Goal: Task Accomplishment & Management: Complete application form

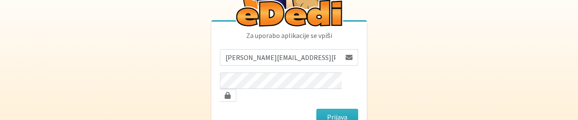
scroll to position [93, 0]
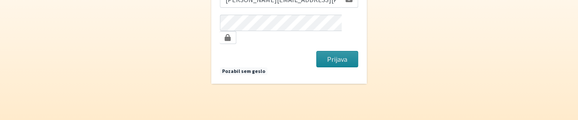
click at [337, 54] on button "Prijava" at bounding box center [337, 59] width 42 height 16
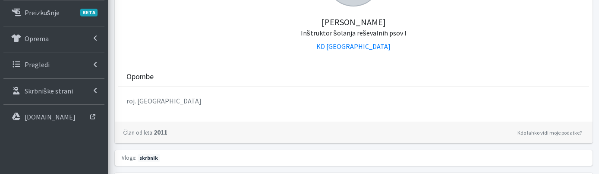
scroll to position [182, 0]
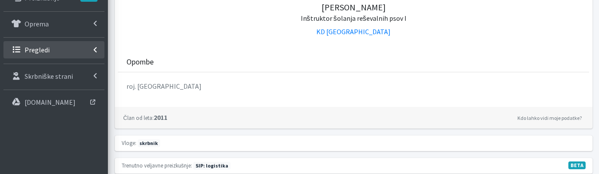
click at [60, 45] on link "Pregledi" at bounding box center [53, 49] width 101 height 17
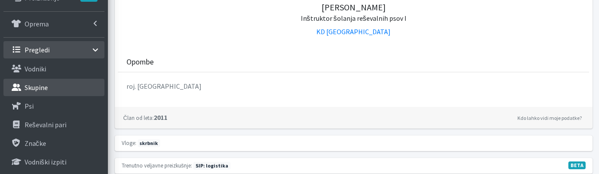
click at [72, 87] on link "Skupine" at bounding box center [53, 87] width 101 height 17
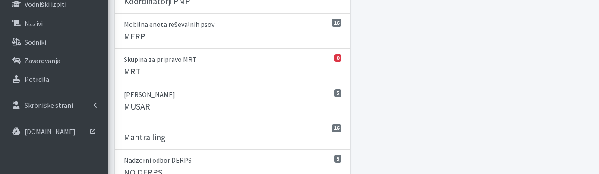
scroll to position [365, 0]
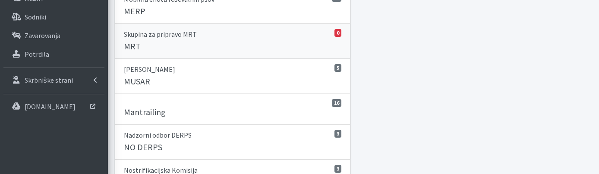
click at [210, 43] on div "MRT" at bounding box center [233, 47] width 218 height 12
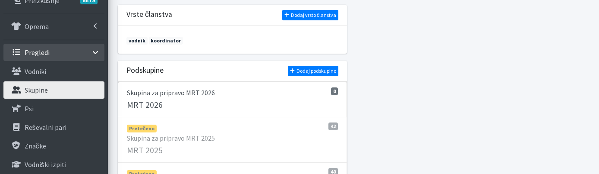
scroll to position [228, 0]
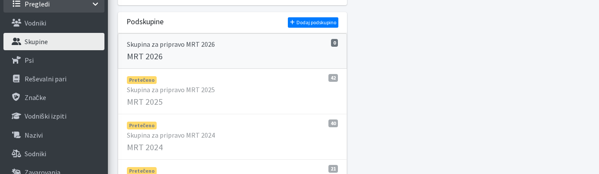
click at [251, 55] on div "MRT 2026" at bounding box center [232, 57] width 211 height 12
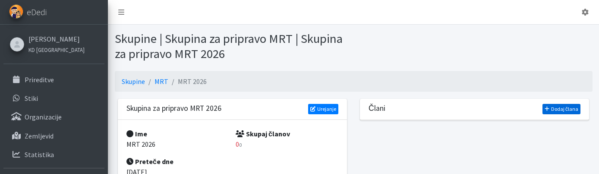
click at [552, 109] on link "Dodaj člana" at bounding box center [562, 109] width 38 height 10
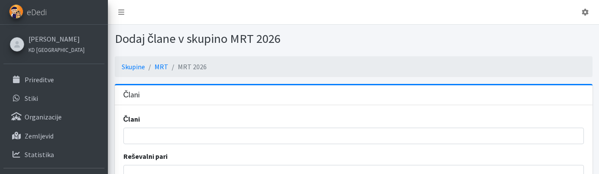
select select
click at [261, 127] on div "Člani Helena Šinkovec Renata Pogačnik Ivan Tavčar Nina Podlesnik Sabina Zelinšč…" at bounding box center [354, 129] width 461 height 30
click at [258, 132] on input "search" at bounding box center [356, 135] width 455 height 10
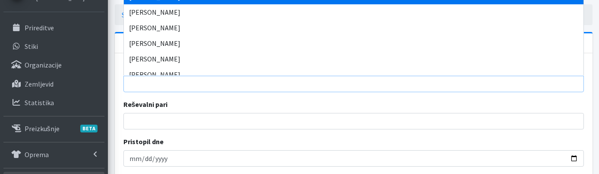
scroll to position [91, 0]
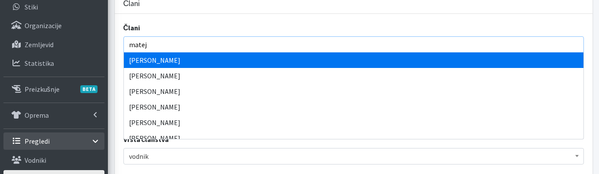
type input "mateja"
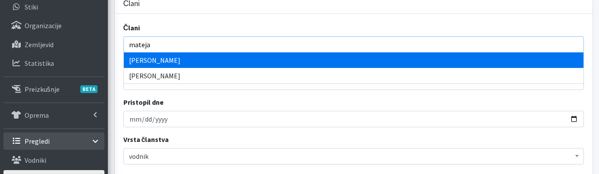
select select "1012"
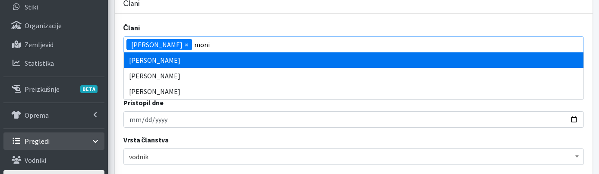
type input "monik"
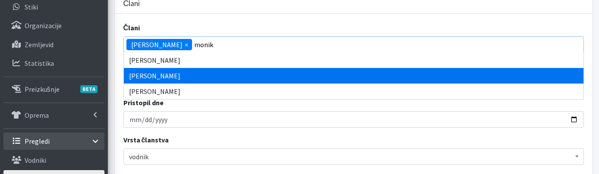
select select "1161"
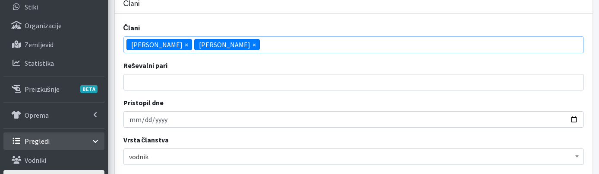
click at [225, 149] on span "vodnik" at bounding box center [354, 156] width 461 height 16
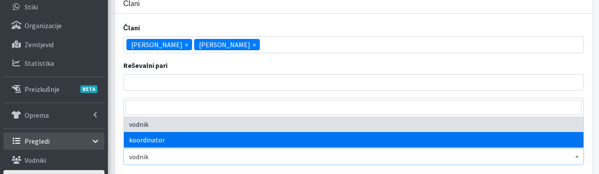
select select "1057"
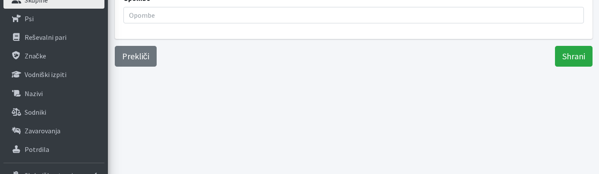
scroll to position [273, 0]
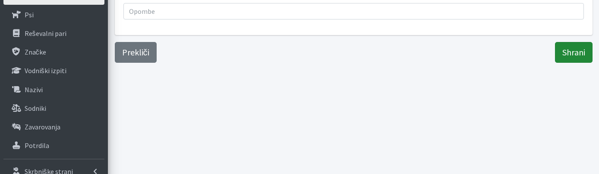
click at [577, 54] on input "Shrani" at bounding box center [574, 52] width 38 height 21
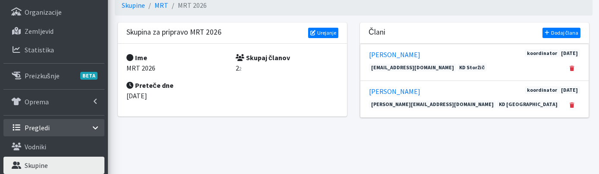
scroll to position [136, 0]
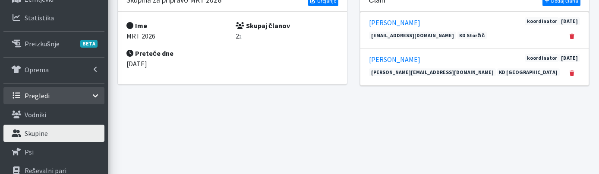
click at [561, 6] on div "Člani Dodaj člana" at bounding box center [474, 0] width 229 height 21
click at [562, 3] on link "Dodaj člana" at bounding box center [562, 1] width 38 height 10
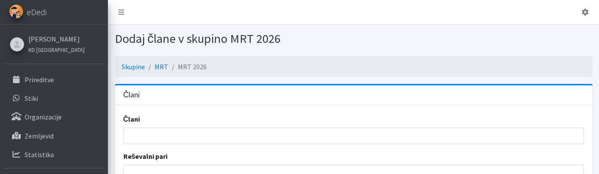
select select
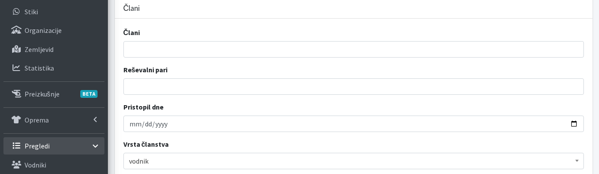
scroll to position [136, 0]
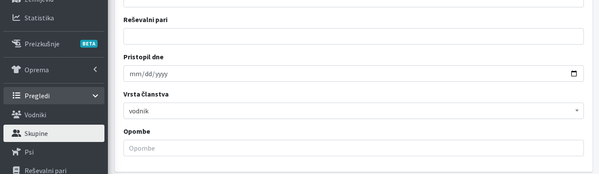
click at [170, 112] on span "vodnik" at bounding box center [354, 111] width 450 height 12
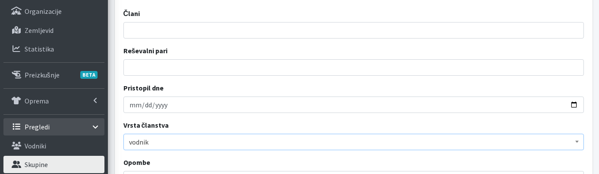
scroll to position [91, 0]
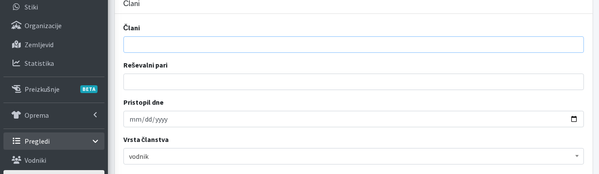
click at [162, 44] on input "search" at bounding box center [356, 44] width 455 height 10
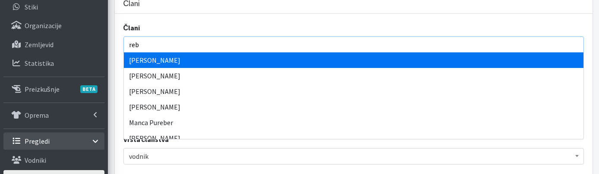
type input "rebe"
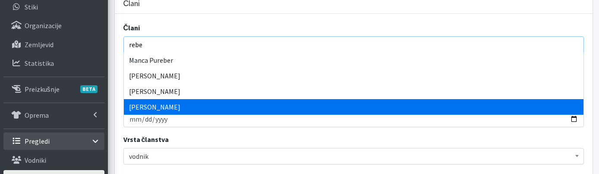
select select "1429"
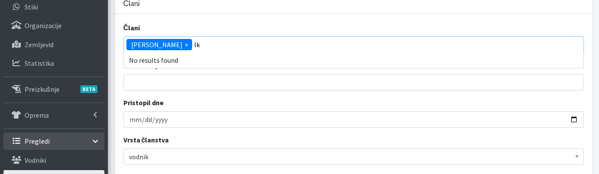
type input "l"
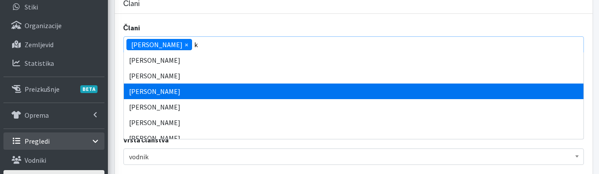
scroll to position [140, 0]
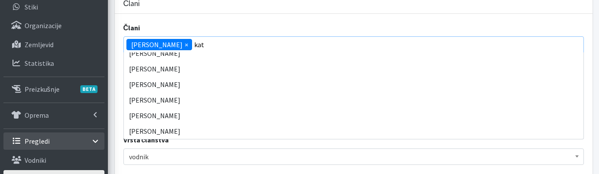
type input "kata"
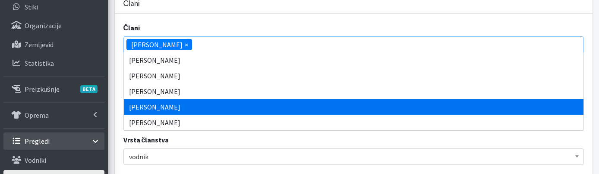
scroll to position [2322, 0]
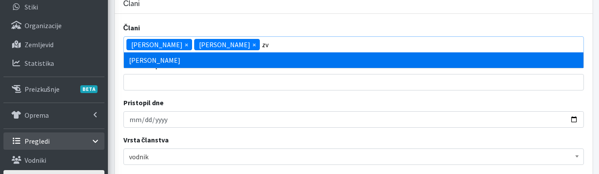
type input "zvo"
select select "1155"
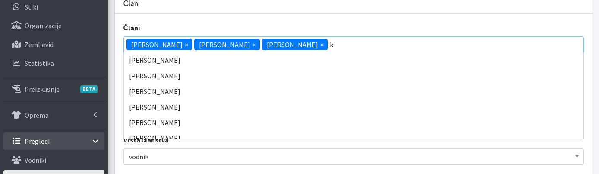
scroll to position [0, 0]
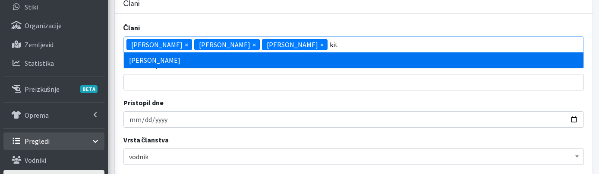
type input "kita"
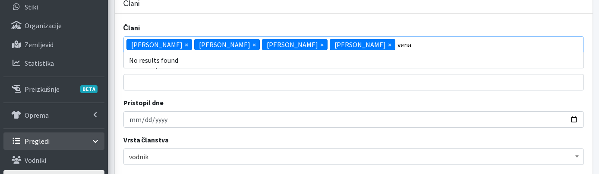
type input "ven"
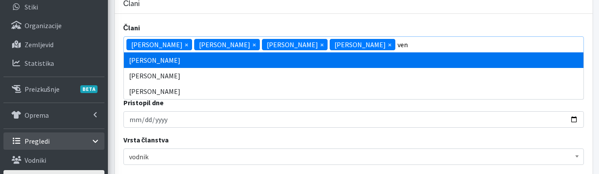
select select "1334"
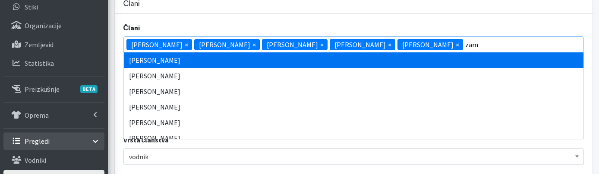
type input "zame"
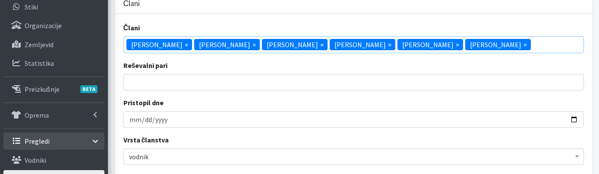
scroll to position [1586, 0]
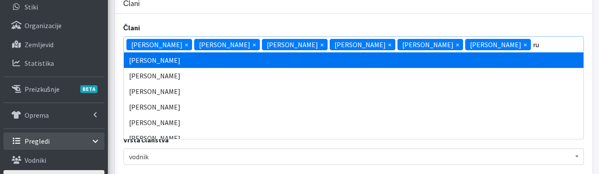
type input "rup"
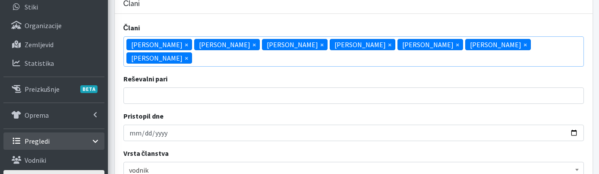
scroll to position [2115, 0]
click at [549, 47] on ul "× Ana Vengar × Zvonko Majcen × Rebeka Leskovic × Jaka Zamernik × Teja Rupnik × …" at bounding box center [354, 51] width 460 height 29
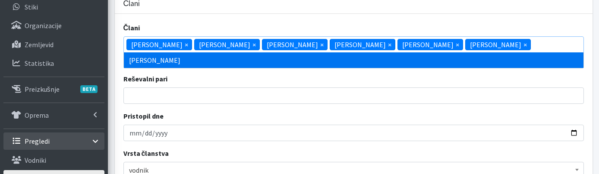
scroll to position [0, 0]
type input "t"
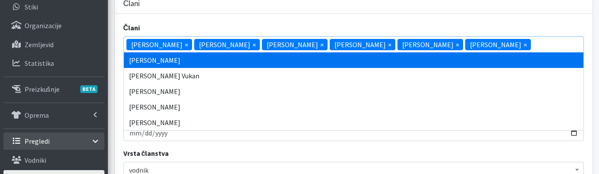
type input "zup"
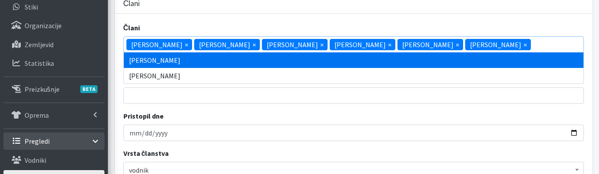
select select "1466"
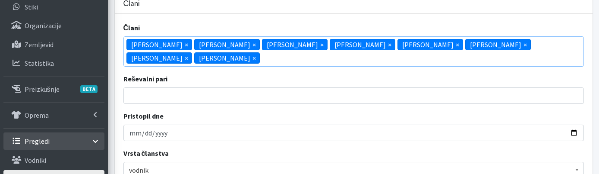
scroll to position [176, 0]
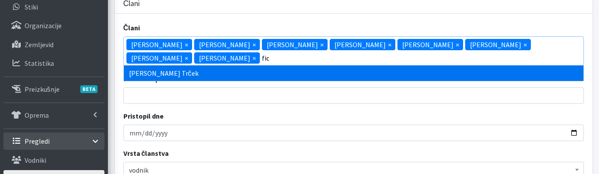
type input "fick"
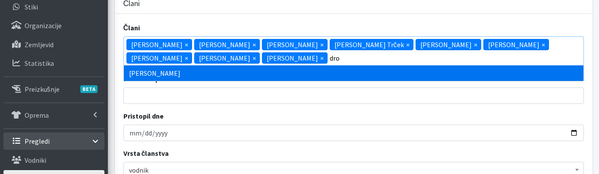
scroll to position [0, 0]
type input "drofenik"
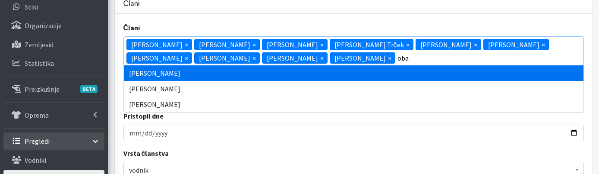
type input "obad"
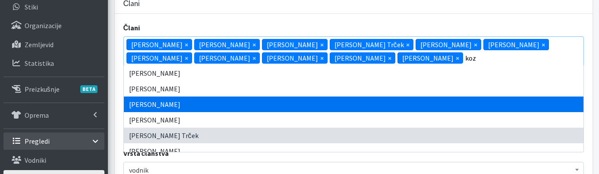
scroll to position [0, 0]
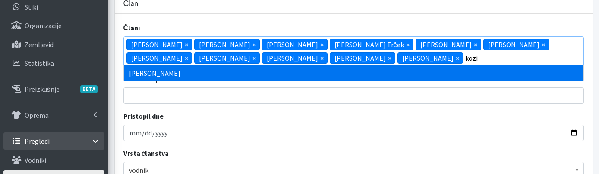
type input "kozin"
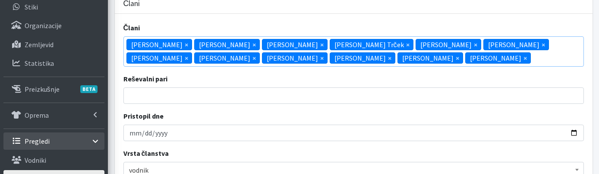
scroll to position [1720, 0]
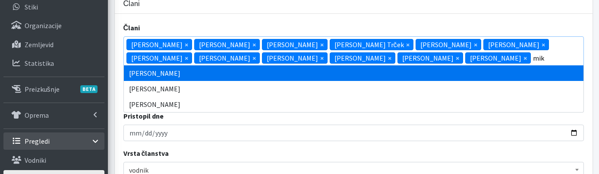
type input "miko"
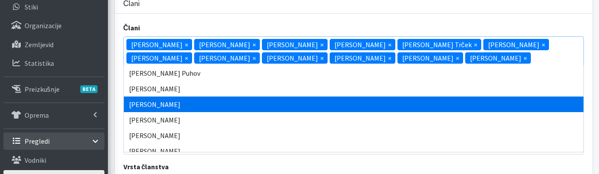
type input "uše"
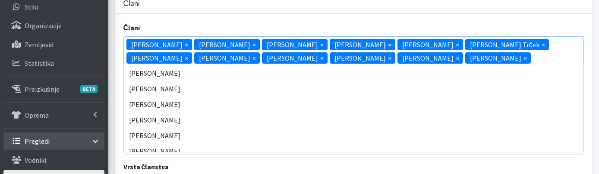
scroll to position [124, 0]
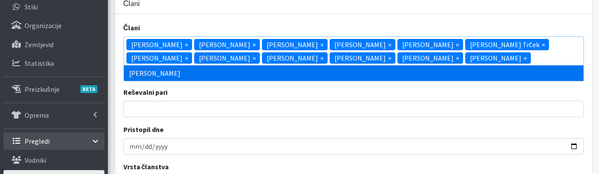
type input "kot"
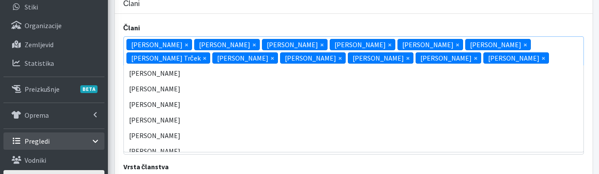
scroll to position [16, 0]
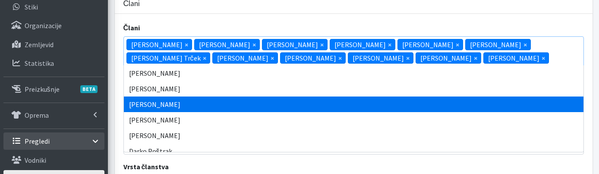
type input "koba"
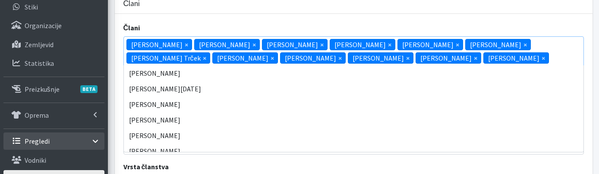
scroll to position [109, 0]
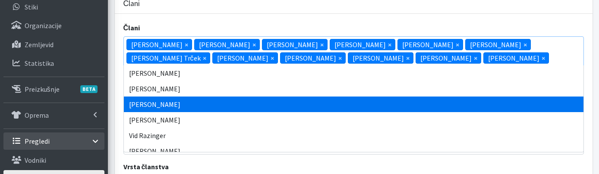
type input "žiga"
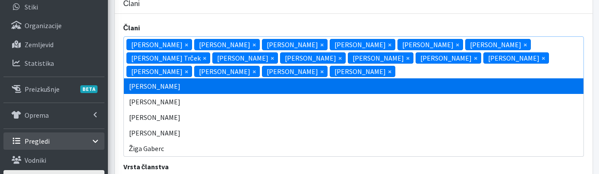
scroll to position [186, 0]
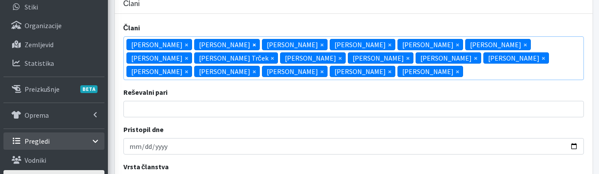
click at [253, 42] on span "×" at bounding box center [254, 44] width 3 height 10
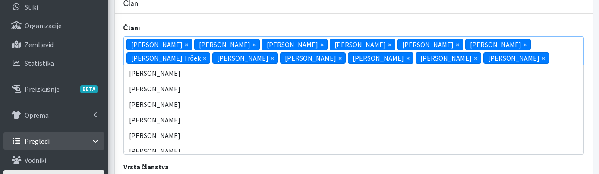
scroll to position [218, 0]
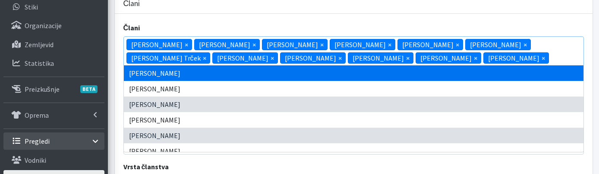
click at [573, 56] on ul "× Mihela Zupanc × Luka Ušeničnik × Aljaž Kotar × Ana Vengar × Vera Mikolič × Zv…" at bounding box center [354, 58] width 460 height 43
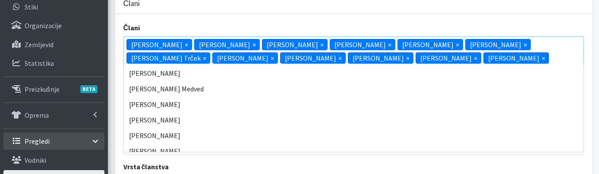
scroll to position [0, 0]
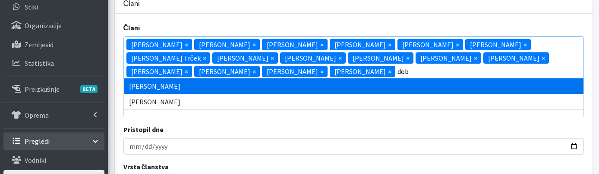
type input "dobn"
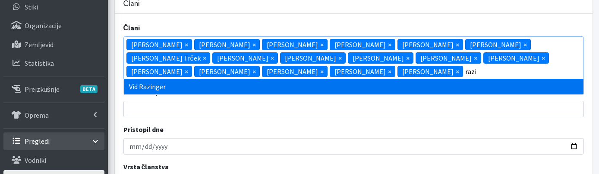
type input "razin"
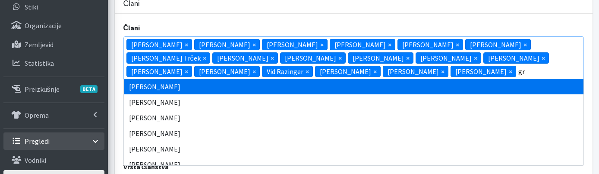
type input "gri"
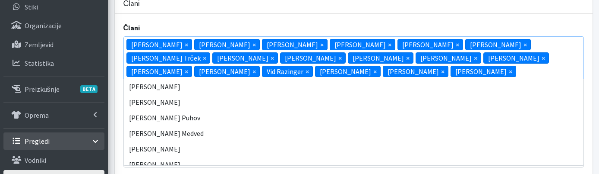
scroll to position [0, 0]
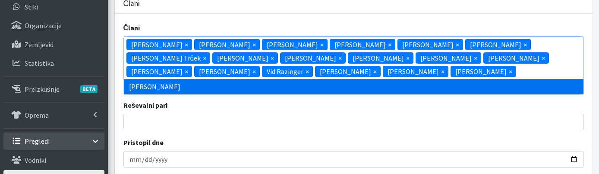
type input "vrba"
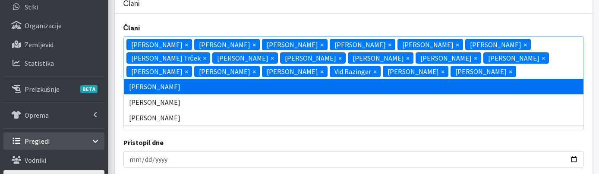
type input "bojan"
type input "ivan m"
type input "staša"
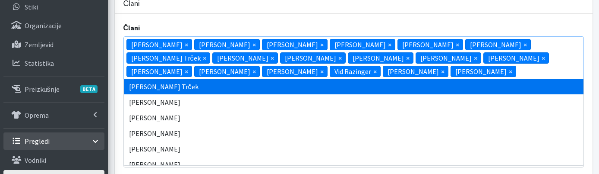
type input "tanja"
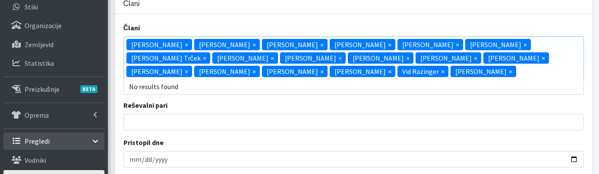
type input "dovč"
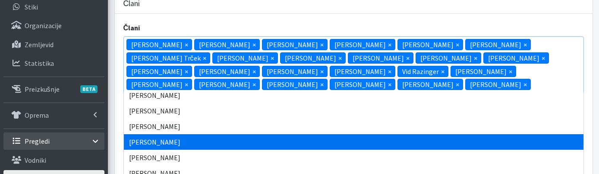
type input "bev"
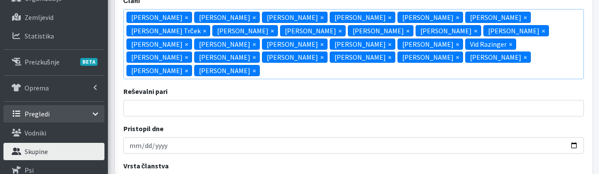
scroll to position [136, 0]
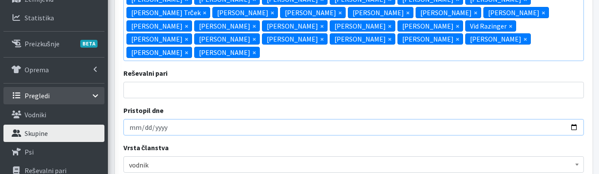
click at [133, 119] on input "[DATE]" at bounding box center [354, 127] width 461 height 16
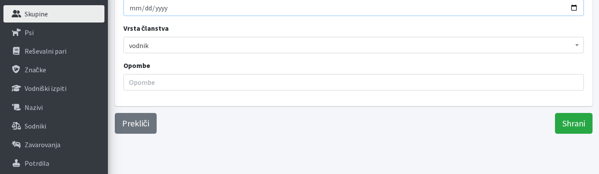
scroll to position [273, 0]
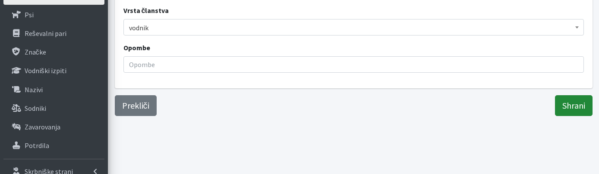
click at [558, 95] on input "Shrani" at bounding box center [574, 105] width 38 height 21
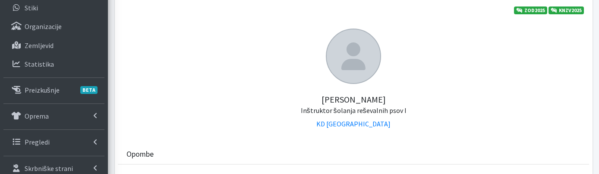
scroll to position [91, 0]
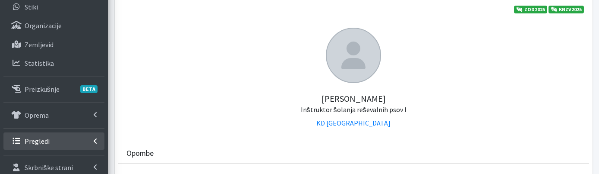
click at [64, 139] on link "Pregledi" at bounding box center [53, 140] width 101 height 17
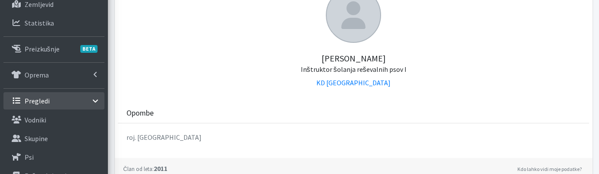
scroll to position [182, 0]
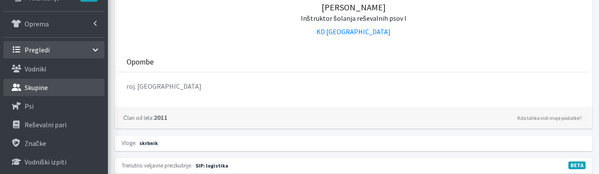
click at [66, 82] on link "Skupine" at bounding box center [53, 87] width 101 height 17
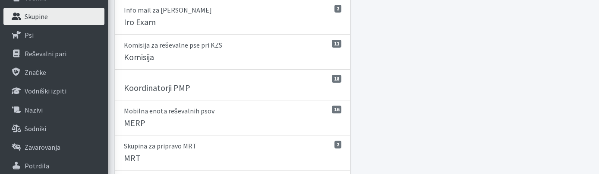
scroll to position [273, 0]
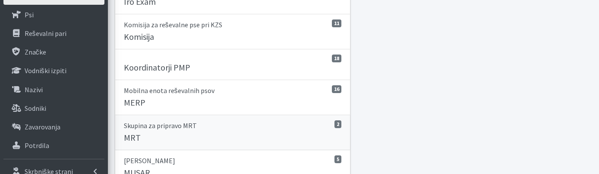
click at [209, 120] on p "Skupina za pripravo MRT" at bounding box center [233, 125] width 218 height 10
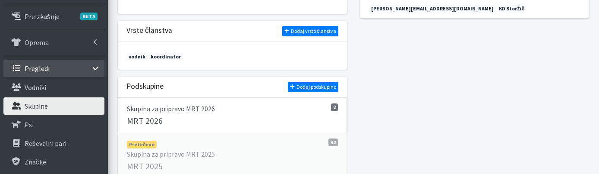
scroll to position [182, 0]
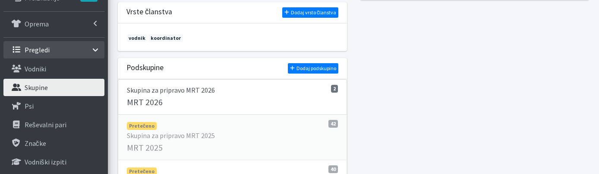
click at [288, 130] on p "Skupina za pripravo MRT 2025" at bounding box center [232, 135] width 211 height 10
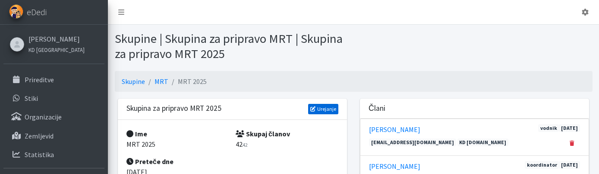
click at [319, 106] on link "Urejanje" at bounding box center [323, 109] width 30 height 10
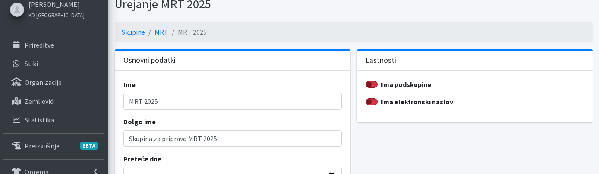
scroll to position [91, 0]
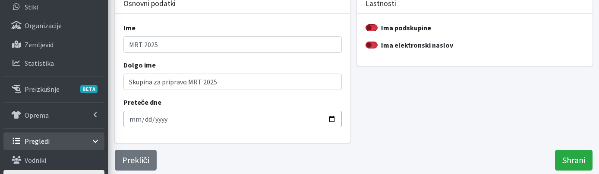
click at [140, 120] on input "[DATE]" at bounding box center [233, 119] width 219 height 16
type input "[DATE]"
click at [578, 155] on input "Shrani" at bounding box center [574, 159] width 38 height 21
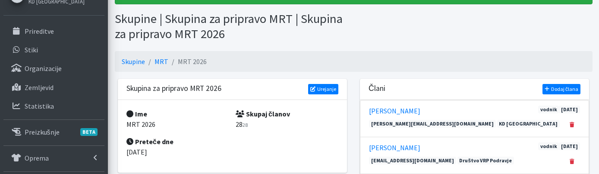
scroll to position [91, 0]
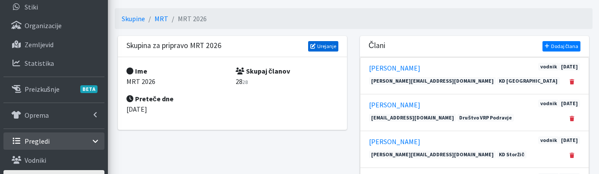
click at [321, 43] on link "Urejanje" at bounding box center [323, 46] width 30 height 10
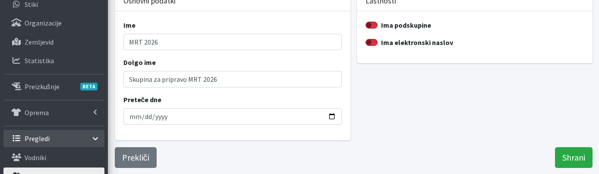
scroll to position [136, 0]
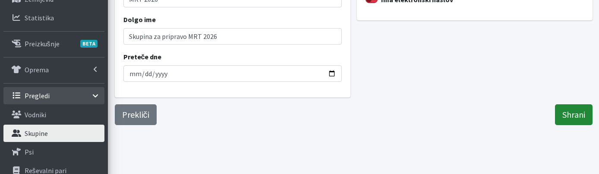
click at [578, 115] on input "Shrani" at bounding box center [574, 114] width 38 height 21
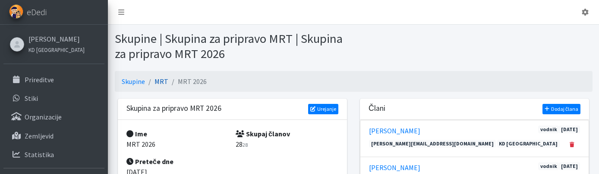
click at [158, 79] on link "MRT" at bounding box center [162, 81] width 14 height 9
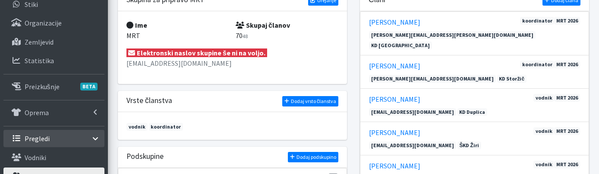
scroll to position [182, 0]
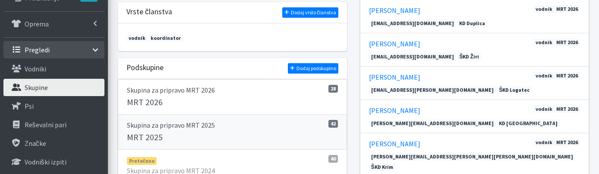
click at [283, 129] on p "Skupina za pripravo MRT 2025" at bounding box center [232, 125] width 211 height 10
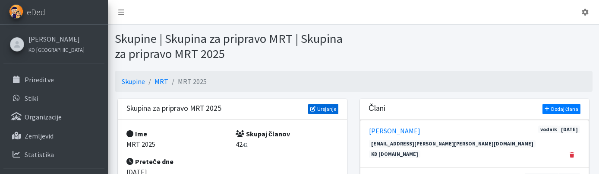
click at [318, 108] on link "Urejanje" at bounding box center [323, 109] width 30 height 10
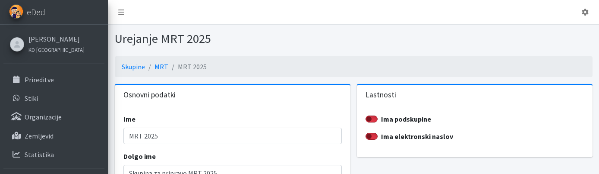
scroll to position [136, 0]
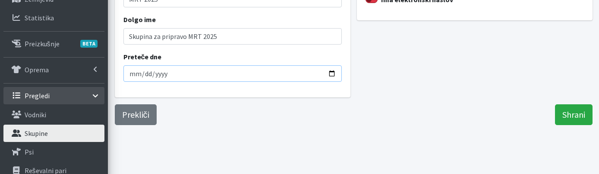
click at [132, 72] on input "2025-09-16" at bounding box center [233, 73] width 219 height 16
type input "2025-09-15"
click at [564, 113] on input "Shrani" at bounding box center [574, 114] width 38 height 21
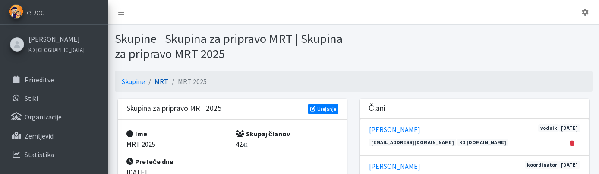
click at [162, 81] on link "MRT" at bounding box center [162, 81] width 14 height 9
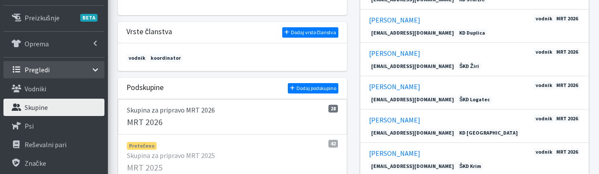
scroll to position [182, 0]
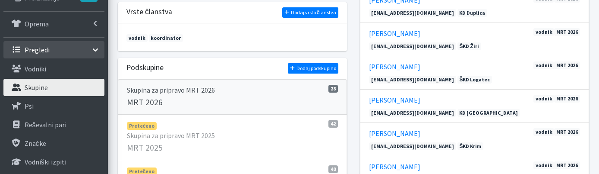
click at [267, 95] on link "28 Skupina za pripravo MRT 2026 MRT 2026" at bounding box center [232, 96] width 229 height 35
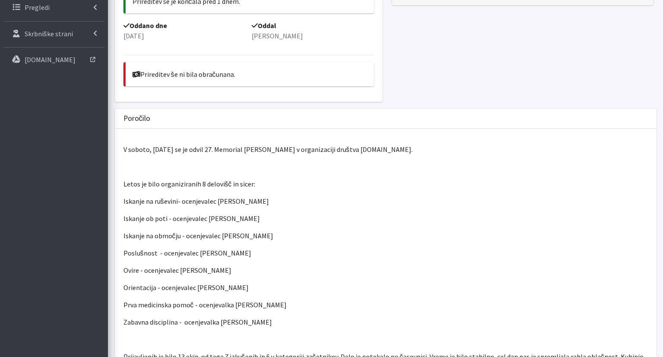
scroll to position [319, 0]
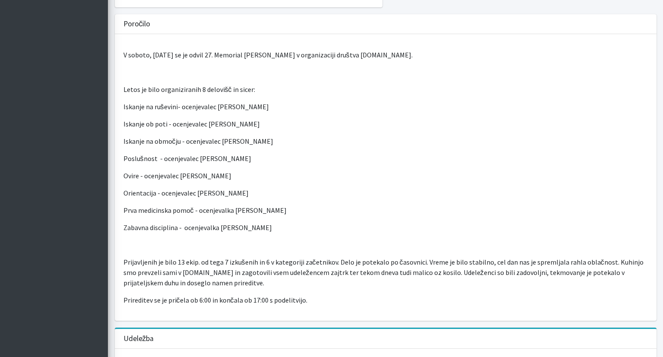
drag, startPoint x: 262, startPoint y: 140, endPoint x: 322, endPoint y: 198, distance: 83.1
click at [322, 198] on div "V soboto, 13. 9. 2025 se je odvil 27. Memorial Boža Talana v organizaciji društ…" at bounding box center [386, 177] width 542 height 287
click at [322, 205] on p "Prva medicinska pomoč - ocenjevalka Tonja Gomzi Hrabar" at bounding box center [386, 210] width 525 height 10
drag, startPoint x: 152, startPoint y: 161, endPoint x: 248, endPoint y: 163, distance: 95.5
click at [248, 171] on p "Ovire - ocenjevalec damjan Hrovat" at bounding box center [386, 176] width 525 height 10
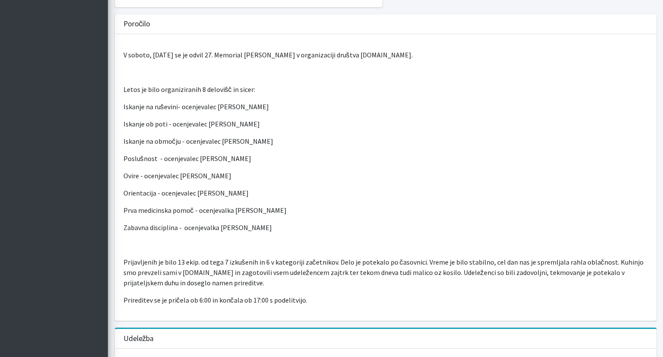
click at [248, 171] on p "Ovire - ocenjevalec damjan Hrovat" at bounding box center [386, 176] width 525 height 10
drag, startPoint x: 233, startPoint y: 158, endPoint x: 114, endPoint y: 160, distance: 118.8
click at [114, 160] on div "Poročilo V soboto, 13. 9. 2025 se je odvil 27. Memorial Boža Talana v organizac…" at bounding box center [385, 171] width 549 height 314
click at [295, 169] on div "V soboto, 13. 9. 2025 se je odvil 27. Memorial Boža Talana v organizaciji društ…" at bounding box center [386, 177] width 542 height 287
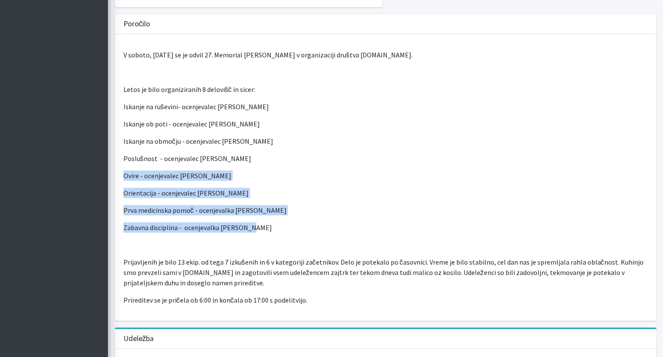
drag, startPoint x: 254, startPoint y: 215, endPoint x: 120, endPoint y: 164, distance: 143.7
click at [120, 164] on div "V soboto, 13. 9. 2025 se je odvil 27. Memorial Boža Talana v organizaciji društ…" at bounding box center [386, 177] width 542 height 287
copy div "Ovire - ocenjevalec damjan Hrovat Orientacija - ocenjevalec Primož Kanič Prva m…"
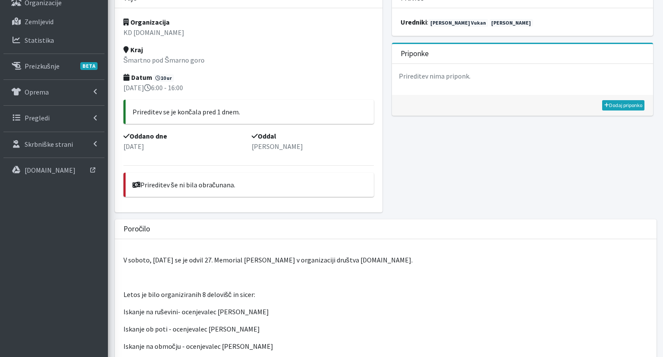
scroll to position [0, 0]
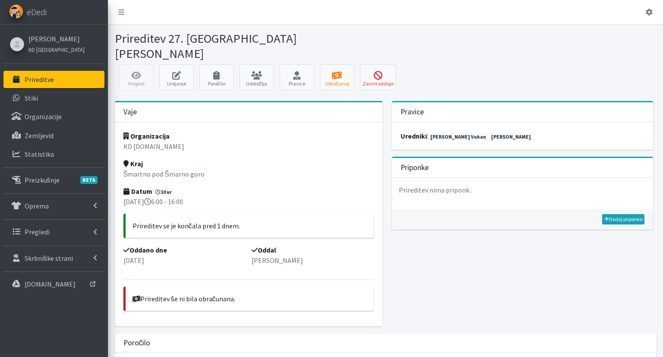
click at [38, 74] on link "Prireditve" at bounding box center [53, 79] width 101 height 17
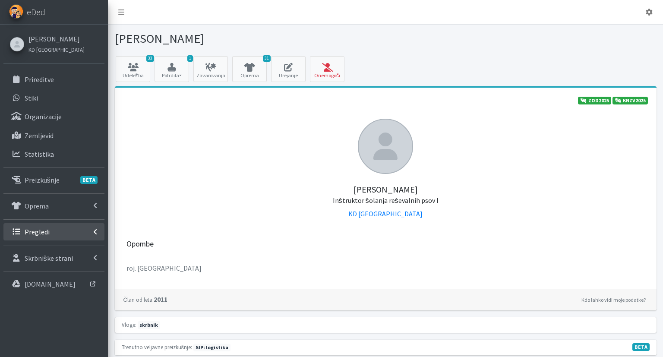
click at [58, 228] on link "Pregledi" at bounding box center [53, 231] width 101 height 17
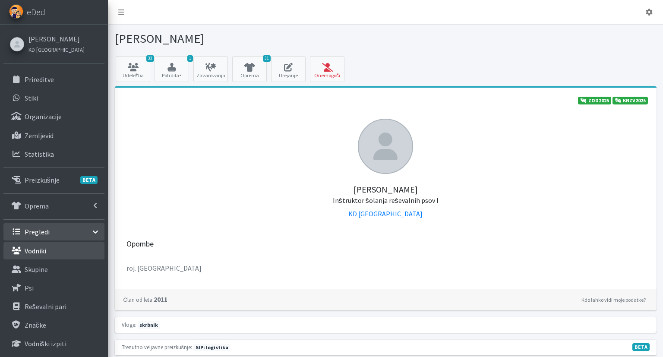
click at [70, 251] on link "Vodniki" at bounding box center [53, 250] width 101 height 17
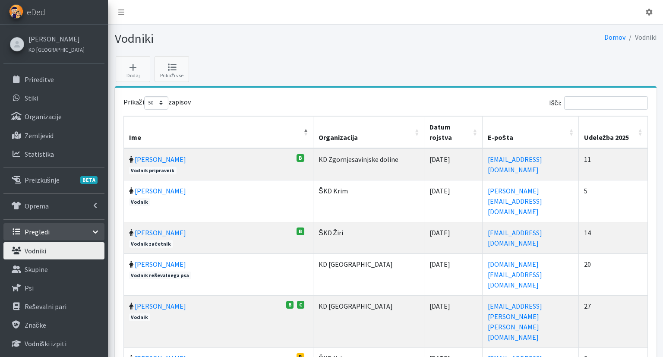
select select "50"
click at [584, 107] on input "Išči:" at bounding box center [606, 102] width 84 height 13
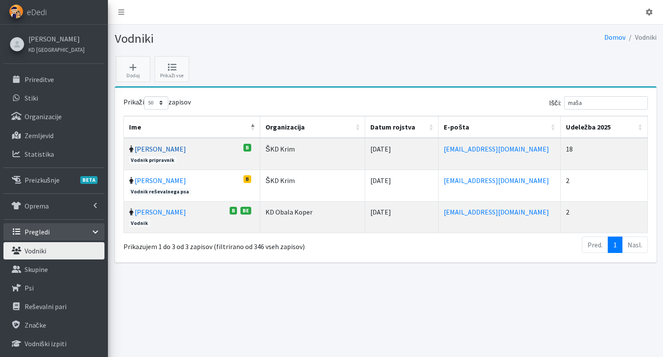
drag, startPoint x: 158, startPoint y: 147, endPoint x: 163, endPoint y: 147, distance: 5.2
drag, startPoint x: 611, startPoint y: 101, endPoint x: 505, endPoint y: 96, distance: 106.4
click at [564, 96] on input "maša" at bounding box center [606, 102] width 84 height 13
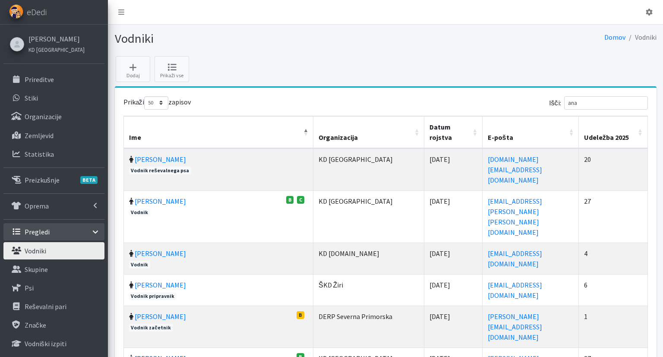
click at [159, 354] on link "[PERSON_NAME]" at bounding box center [160, 358] width 51 height 9
drag, startPoint x: 596, startPoint y: 101, endPoint x: 558, endPoint y: 103, distance: 38.9
click at [564, 103] on input "ana" at bounding box center [606, 102] width 84 height 13
type input "z"
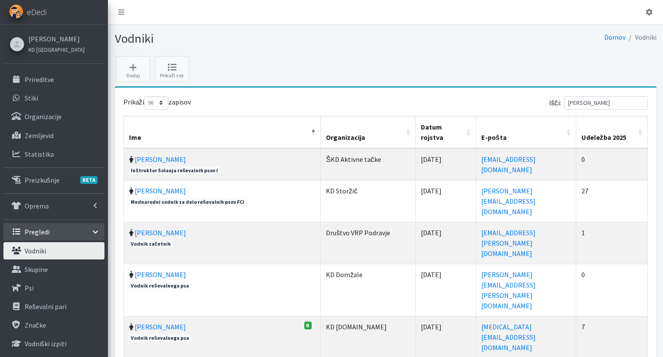
drag, startPoint x: 605, startPoint y: 105, endPoint x: 555, endPoint y: 104, distance: 49.7
click at [564, 104] on input "teja" at bounding box center [606, 102] width 84 height 13
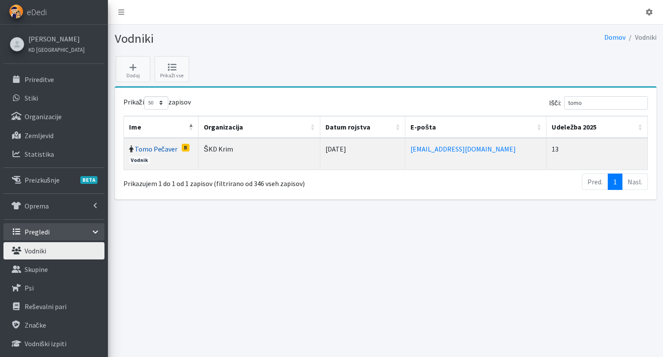
drag, startPoint x: 149, startPoint y: 143, endPoint x: 157, endPoint y: 150, distance: 11.0
click at [149, 143] on td "Tomo Pečaver B Vodnik" at bounding box center [161, 154] width 75 height 32
click at [157, 150] on link "Tomo Pečaver" at bounding box center [156, 149] width 43 height 9
drag, startPoint x: 603, startPoint y: 104, endPoint x: 519, endPoint y: 106, distance: 84.2
click at [564, 104] on input "tomo" at bounding box center [606, 102] width 84 height 13
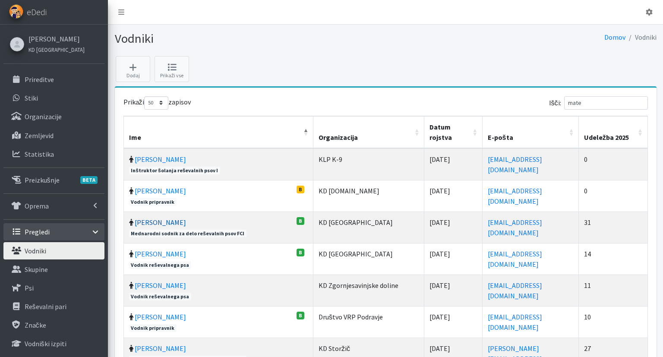
click at [170, 218] on link "[PERSON_NAME]" at bounding box center [160, 222] width 51 height 9
drag, startPoint x: 593, startPoint y: 102, endPoint x: 535, endPoint y: 105, distance: 58.8
click at [564, 105] on input "mate" at bounding box center [606, 102] width 84 height 13
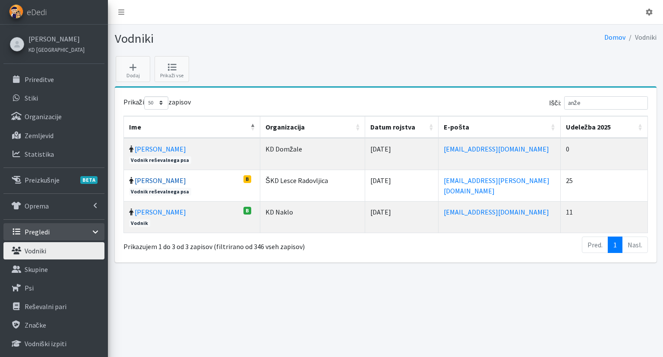
click at [163, 177] on link "Anže Kozina" at bounding box center [160, 180] width 51 height 9
drag, startPoint x: 609, startPoint y: 99, endPoint x: 493, endPoint y: 94, distance: 115.9
click at [564, 96] on input "anže" at bounding box center [606, 102] width 84 height 13
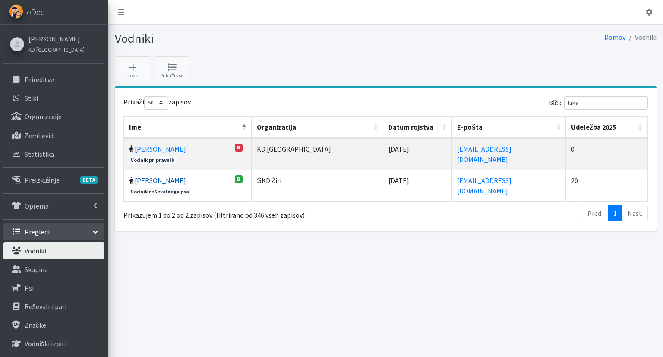
click at [155, 178] on link "Luka Ušeničnik" at bounding box center [160, 180] width 51 height 9
drag, startPoint x: 600, startPoint y: 103, endPoint x: 494, endPoint y: 97, distance: 106.0
click at [564, 98] on input "luka" at bounding box center [606, 102] width 84 height 13
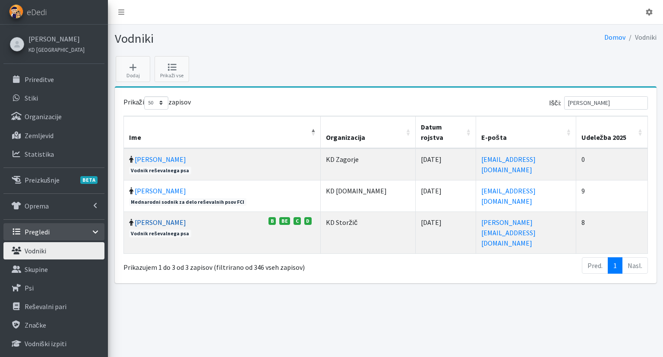
click at [146, 218] on link "Marko Gril" at bounding box center [160, 222] width 51 height 9
drag, startPoint x: 605, startPoint y: 103, endPoint x: 504, endPoint y: 101, distance: 101.5
click at [564, 101] on input "marko" at bounding box center [606, 102] width 84 height 13
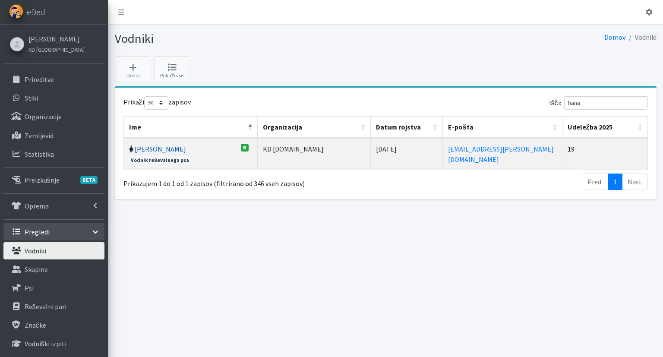
click at [155, 149] on link "Hana Štraus" at bounding box center [160, 149] width 51 height 9
drag, startPoint x: 600, startPoint y: 102, endPoint x: 500, endPoint y: 101, distance: 100.6
click at [564, 101] on input "hana" at bounding box center [606, 102] width 84 height 13
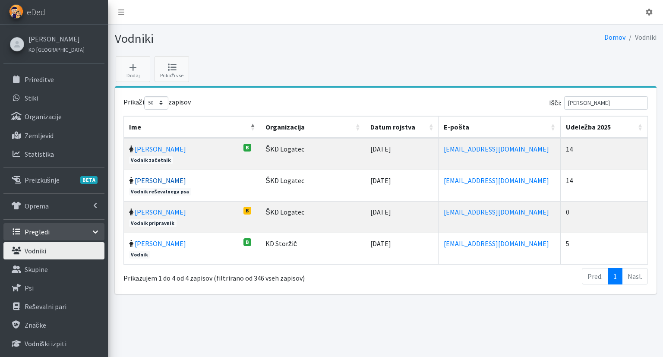
click at [153, 180] on link "Andreja Bevc" at bounding box center [160, 180] width 51 height 9
drag, startPoint x: 530, startPoint y: 102, endPoint x: 439, endPoint y: 101, distance: 91.1
click at [564, 101] on input "andreja" at bounding box center [606, 102] width 84 height 13
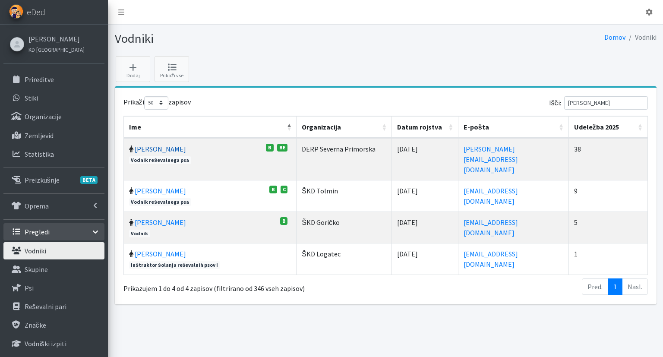
click at [150, 148] on link "Ivan Menard" at bounding box center [160, 149] width 51 height 9
drag, startPoint x: 612, startPoint y: 106, endPoint x: 484, endPoint y: 100, distance: 128.0
click at [564, 103] on input "ivan" at bounding box center [606, 102] width 84 height 13
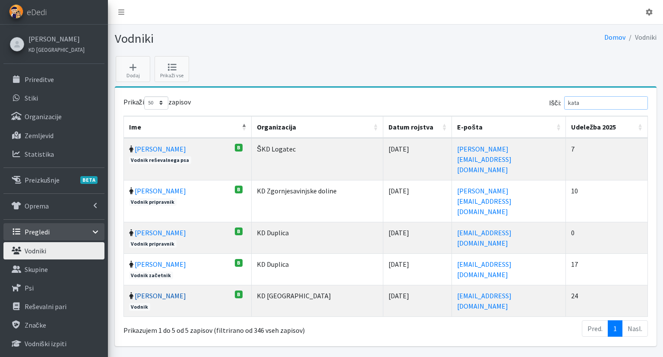
type input "kata"
click at [158, 292] on link "Katarina Šeme" at bounding box center [160, 296] width 51 height 9
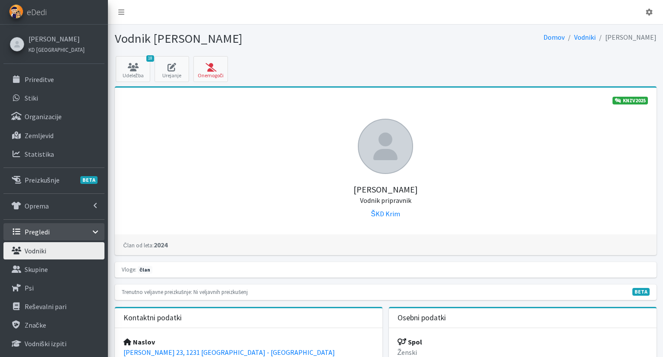
scroll to position [182, 0]
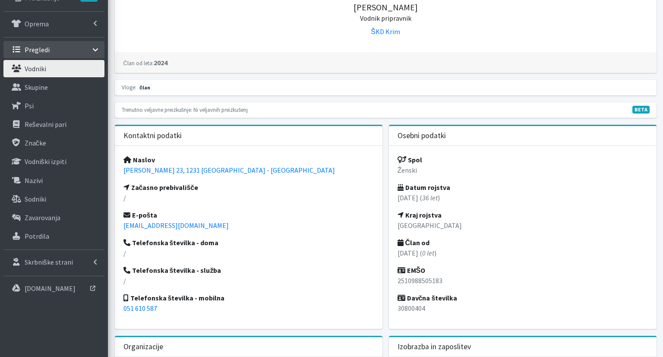
drag, startPoint x: 296, startPoint y: 176, endPoint x: 120, endPoint y: 171, distance: 176.3
click at [120, 171] on div "Naslov Cesta Ceneta Štuparja 23, 1231 Ljubljana - Črnuče Začasno prebivališče /…" at bounding box center [249, 237] width 268 height 183
copy link "Cesta Ceneta Štuparja 23, 1231 Ljubljana - Črnuče"
click at [426, 200] on p "25.10.1988 ( 36 let )" at bounding box center [523, 198] width 250 height 10
drag, startPoint x: 428, startPoint y: 197, endPoint x: 394, endPoint y: 196, distance: 34.1
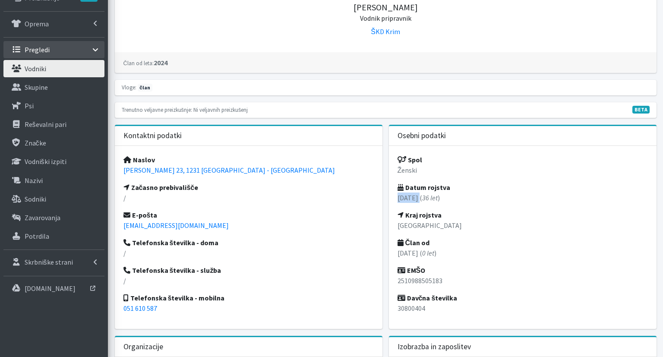
click at [394, 196] on div "Spol Ženski Datum rojstva 25.10.1988 ( 36 let ) Kraj rojstva Ljubljana Član od …" at bounding box center [523, 237] width 268 height 183
copy p "25.10.1988"
drag, startPoint x: 278, startPoint y: 170, endPoint x: 119, endPoint y: 165, distance: 159.0
click at [119, 165] on div "Naslov Cesta Ceneta Štuparja 23, 1231 Ljubljana - Črnuče Začasno prebivališče /…" at bounding box center [249, 237] width 268 height 183
copy link "Cesta Ceneta Štuparja 23, 1231 Ljubljana - Črnuče"
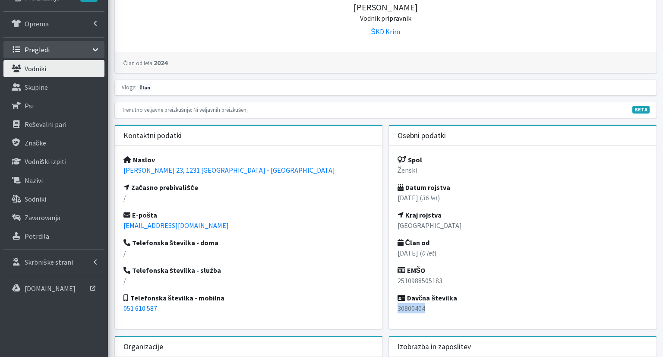
drag, startPoint x: 441, startPoint y: 307, endPoint x: 399, endPoint y: 309, distance: 41.9
click at [399, 309] on p "30800404" at bounding box center [523, 308] width 250 height 10
copy p "30800404"
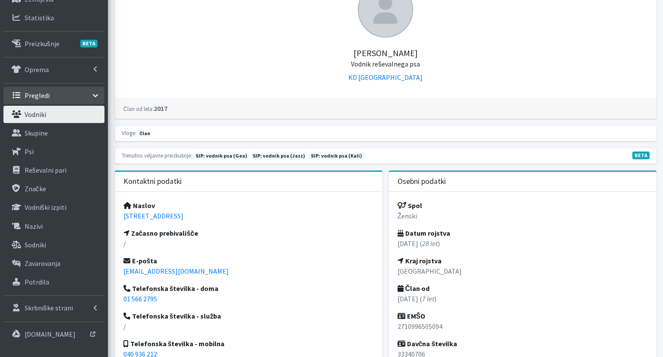
scroll to position [182, 0]
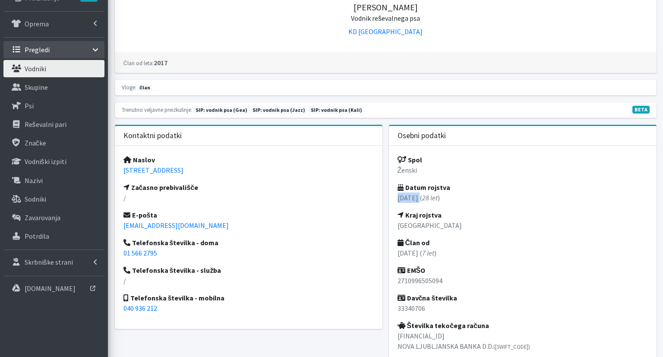
drag, startPoint x: 429, startPoint y: 197, endPoint x: 394, endPoint y: 196, distance: 35.5
click at [394, 196] on div "Spol Ženski Datum rojstva 27.10.1996 ( 28 let ) Kraj rojstva Ljubljana Član od …" at bounding box center [523, 256] width 268 height 221
copy p "27.10.1996"
drag, startPoint x: 235, startPoint y: 169, endPoint x: 122, endPoint y: 172, distance: 113.2
click at [122, 172] on div "Naslov Podmilščakova 42, 1000 Ljubljana Začasno prebivališče / E-pošta ana.veng…" at bounding box center [249, 237] width 268 height 183
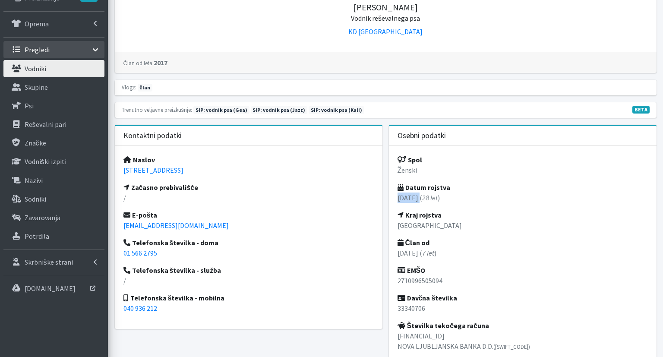
copy link "Podmilščakova 42, 1000 Ljubljana"
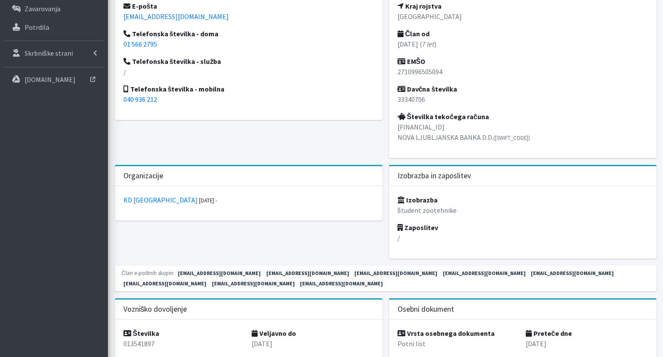
scroll to position [410, 0]
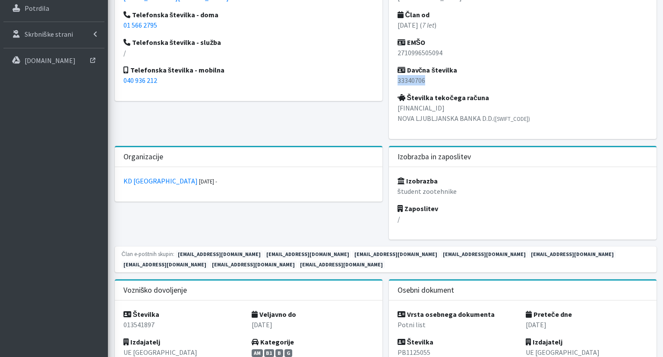
drag, startPoint x: 428, startPoint y: 77, endPoint x: 395, endPoint y: 77, distance: 32.8
click at [395, 77] on div "Spol Ženski Datum rojstva 27.10.1996 ( 28 let ) Kraj rojstva Ljubljana Član od …" at bounding box center [523, 28] width 268 height 221
copy p "33340706"
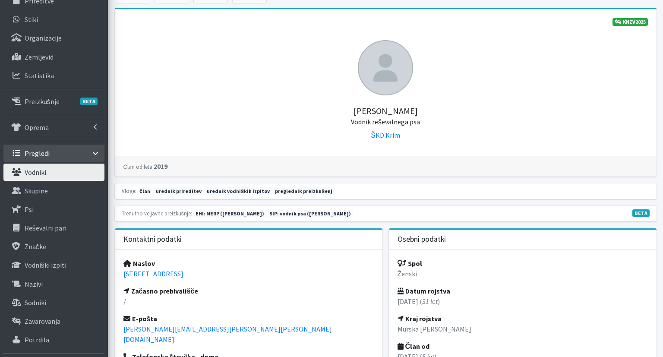
scroll to position [182, 0]
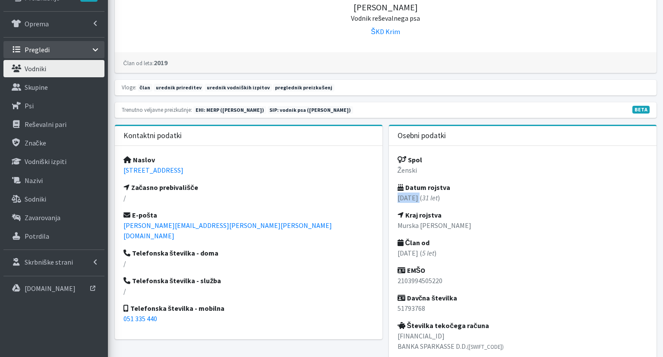
drag, startPoint x: 428, startPoint y: 197, endPoint x: 393, endPoint y: 197, distance: 34.6
click at [393, 197] on div "Spol Ženski Datum rojstva [DATE] ( 31 let ) Kraj rojstva Murska [PERSON_NAME] Č…" at bounding box center [523, 256] width 268 height 221
copy p "[DATE]"
drag, startPoint x: 241, startPoint y: 172, endPoint x: 114, endPoint y: 170, distance: 127.4
click at [114, 170] on div "Kontaktni podatki Naslov Kočevska cesta 21, 1291 Škofljica Začasno prebivališče…" at bounding box center [248, 249] width 274 height 249
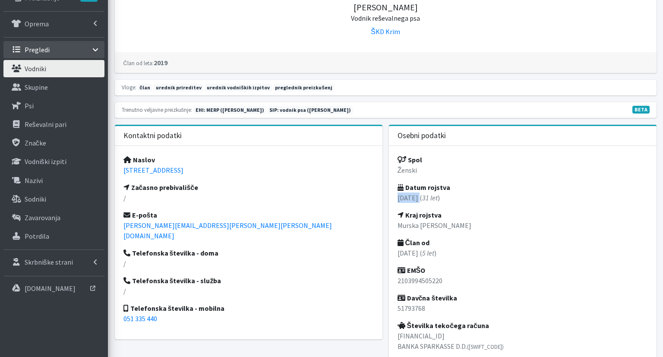
copy link "Kočevska cesta 21, 1291 Škofljica"
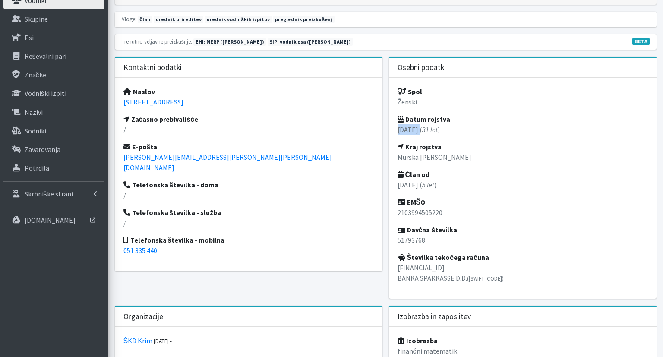
scroll to position [273, 0]
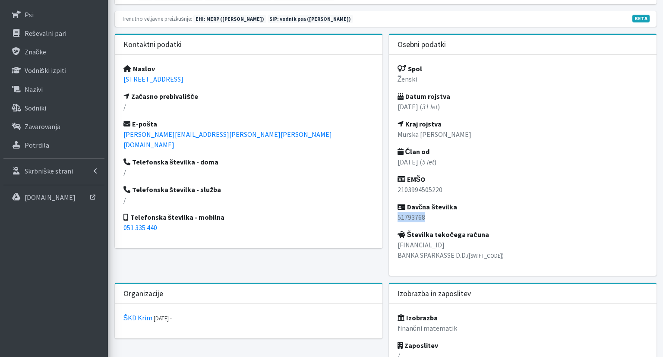
drag, startPoint x: 429, startPoint y: 214, endPoint x: 397, endPoint y: 218, distance: 32.6
click at [397, 218] on div "Spol Ženski Datum rojstva 21.03.1994 ( 31 let ) Kraj rojstva Murska Sobota Član…" at bounding box center [523, 165] width 268 height 221
copy p "51793768"
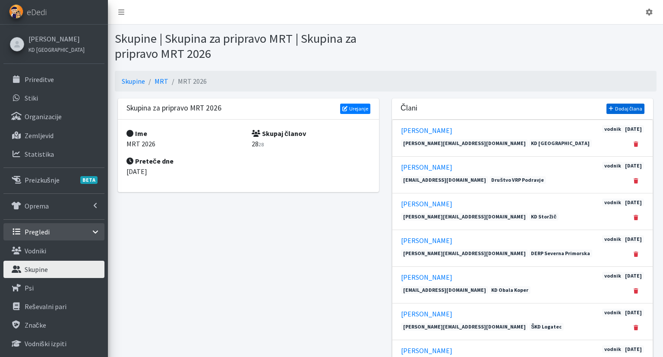
click at [628, 110] on link "Dodaj člana" at bounding box center [626, 109] width 38 height 10
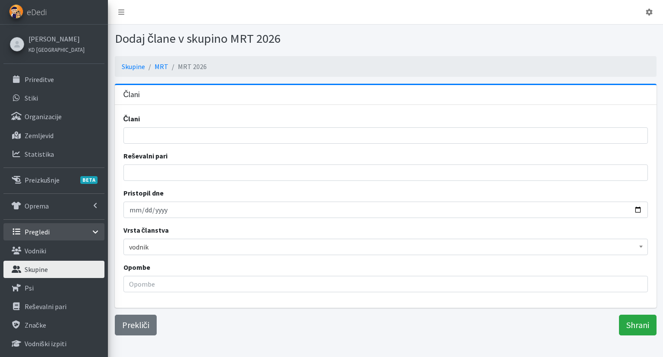
select select
click at [236, 137] on input "search" at bounding box center [388, 135] width 519 height 10
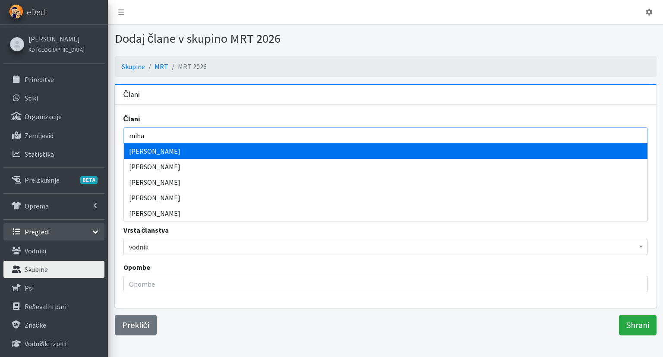
type input "miha"
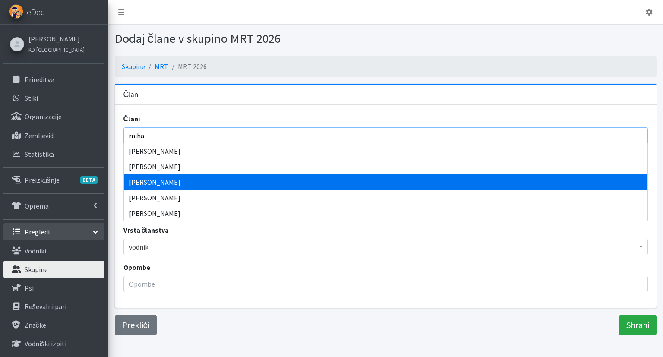
select select "1442"
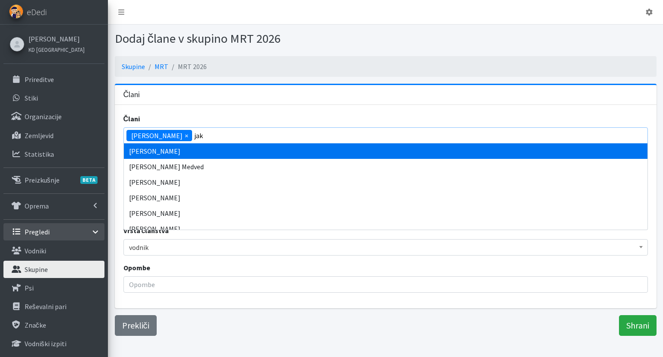
type input "jaka"
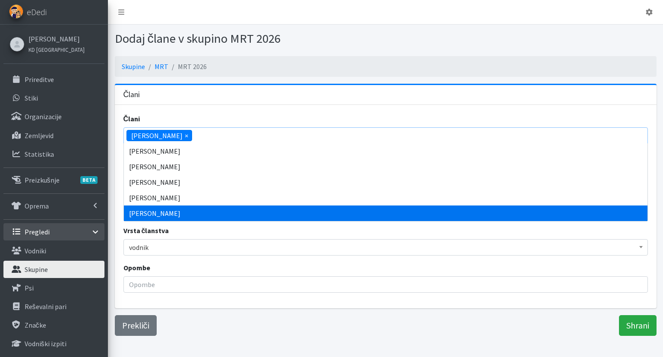
scroll to position [3079, 0]
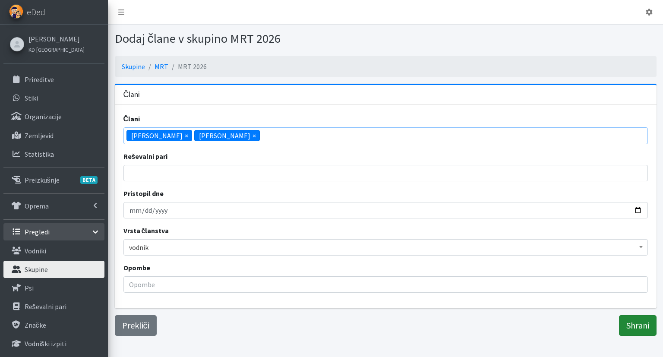
click at [653, 324] on input "Shrani" at bounding box center [638, 325] width 38 height 21
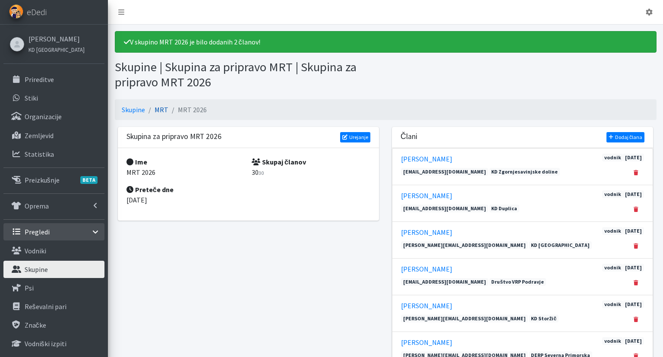
click at [159, 110] on link "MRT" at bounding box center [162, 109] width 14 height 9
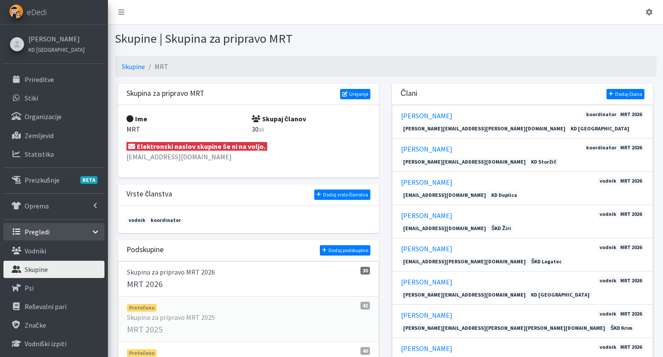
click at [226, 315] on p "Skupina za pripravo MRT 2025" at bounding box center [248, 317] width 243 height 10
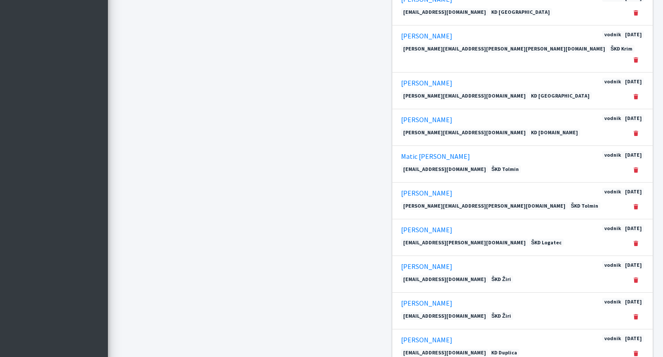
scroll to position [1323, 0]
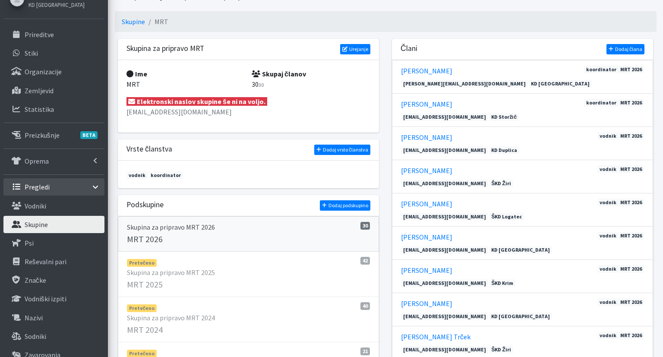
scroll to position [45, 0]
click at [187, 231] on p "Skupina za pripravo MRT 2026" at bounding box center [248, 227] width 243 height 10
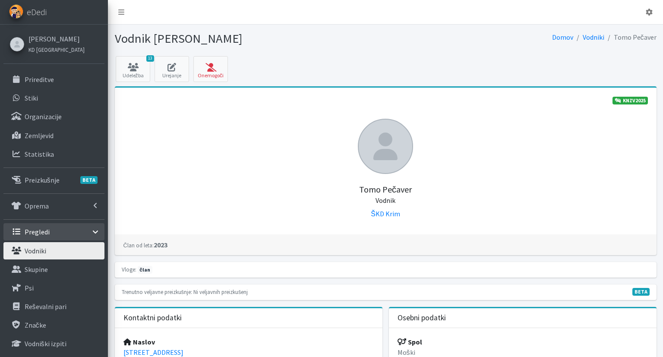
scroll to position [228, 0]
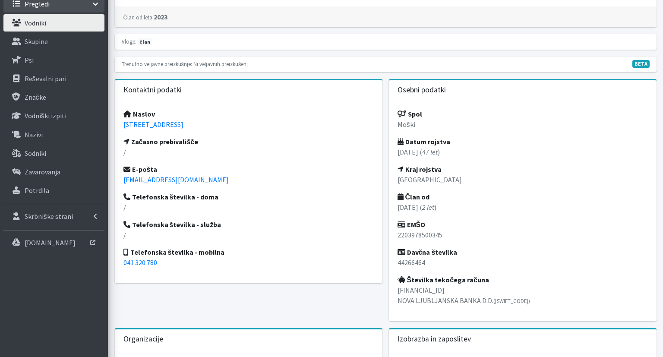
drag, startPoint x: 175, startPoint y: 123, endPoint x: 120, endPoint y: 124, distance: 54.9
click at [120, 124] on div "Naslov Kosovelova 67, 1000 Ljubljana Začasno prebivališče / E-pošta tomo.pecave…" at bounding box center [249, 191] width 268 height 183
copy link "Kosovelova 67, 1000 Ljubljana"
drag, startPoint x: 413, startPoint y: 263, endPoint x: 397, endPoint y: 263, distance: 16.4
click at [397, 263] on div "Spol Moški Datum rojstva 22.03.1978 ( 47 let ) Kraj rojstva Ljubljana Član od 0…" at bounding box center [523, 210] width 268 height 221
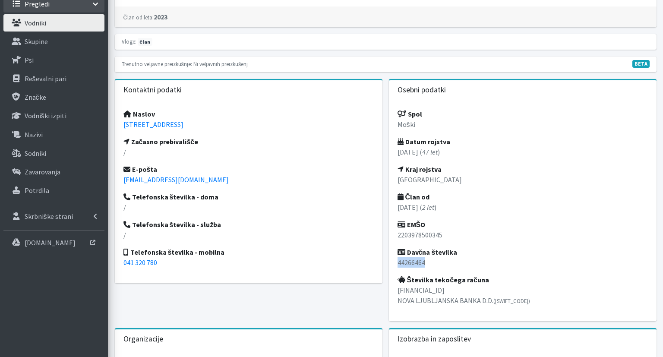
copy p "44266464"
click at [189, 263] on p "041 320 780" at bounding box center [249, 262] width 250 height 10
drag, startPoint x: 427, startPoint y: 151, endPoint x: 395, endPoint y: 152, distance: 32.4
click at [395, 152] on div "Spol Moški Datum rojstva 22.03.1978 ( 47 let ) Kraj rojstva Ljubljana Član od 0…" at bounding box center [523, 210] width 268 height 221
copy p "22.03.1978"
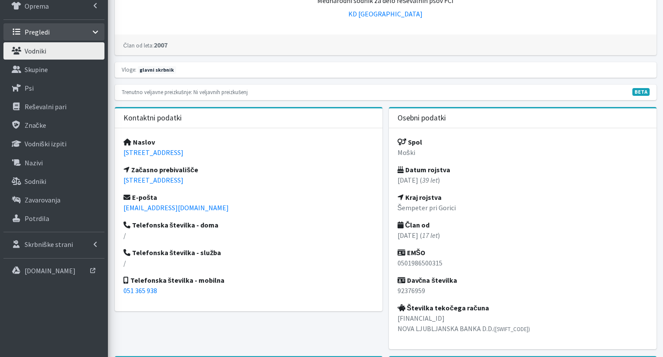
scroll to position [228, 0]
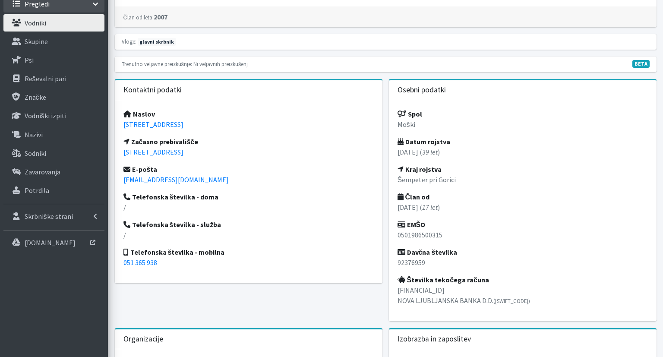
drag, startPoint x: 242, startPoint y: 126, endPoint x: 120, endPoint y: 124, distance: 122.7
click at [120, 124] on div "Naslov [STREET_ADDRESS] Začasno prebivališče [STREET_ADDRESS] E-pošta [EMAIL_AD…" at bounding box center [249, 191] width 268 height 183
copy link "[STREET_ADDRESS]"
drag, startPoint x: 429, startPoint y: 264, endPoint x: 395, endPoint y: 262, distance: 34.2
click at [395, 262] on div "Spol Moški Datum rojstva [DATE] ( 39 let ) Kraj rojstva Šempeter pri Gorici Čla…" at bounding box center [523, 210] width 268 height 221
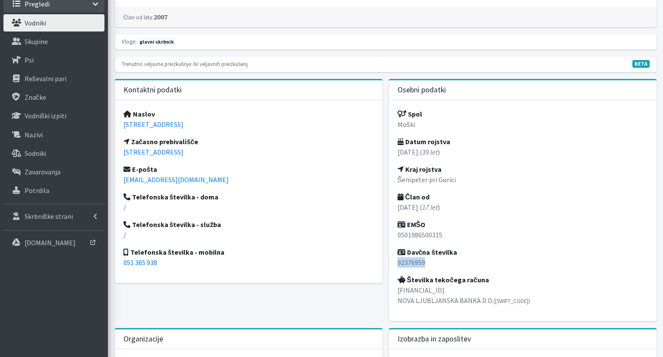
copy p "92376959"
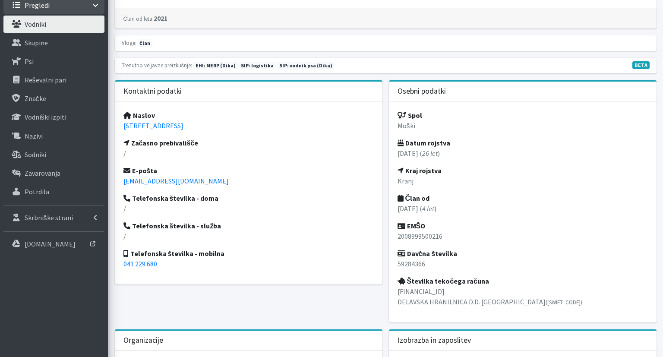
scroll to position [228, 0]
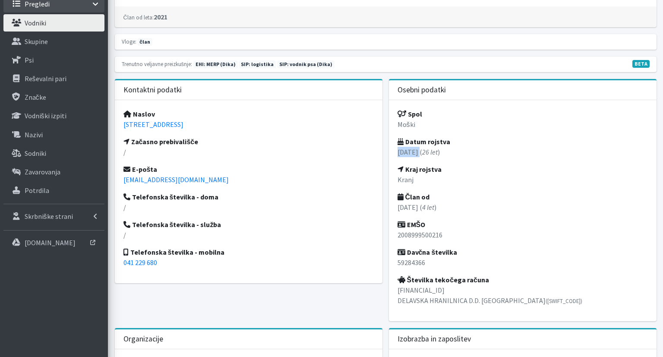
drag, startPoint x: 430, startPoint y: 151, endPoint x: 394, endPoint y: 150, distance: 35.4
click at [394, 150] on div "Spol Moški Datum rojstva [DATE] ( 26 let ) Kraj rojstva Kranj Član od [DATE] ( …" at bounding box center [523, 210] width 268 height 221
copy p "[DATE]"
drag, startPoint x: 219, startPoint y: 123, endPoint x: 116, endPoint y: 123, distance: 103.2
click at [116, 123] on div "Naslov [STREET_ADDRESS] Začasno prebivališče / E-pošta [EMAIL_ADDRESS][DOMAIN_N…" at bounding box center [249, 191] width 268 height 183
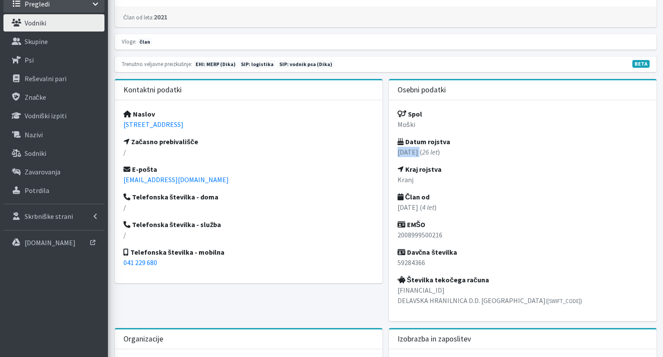
copy link "[STREET_ADDRESS]"
drag, startPoint x: 425, startPoint y: 263, endPoint x: 390, endPoint y: 263, distance: 35.8
click at [390, 263] on div "Spol Moški Datum rojstva [DATE] ( 26 let ) Kraj rojstva Kranj Član od [DATE] ( …" at bounding box center [523, 210] width 268 height 221
copy p "59284366"
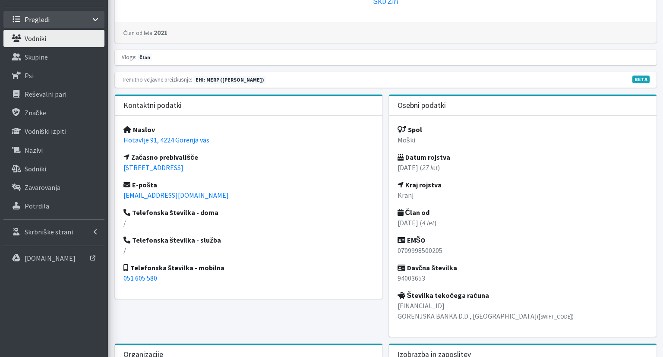
scroll to position [228, 0]
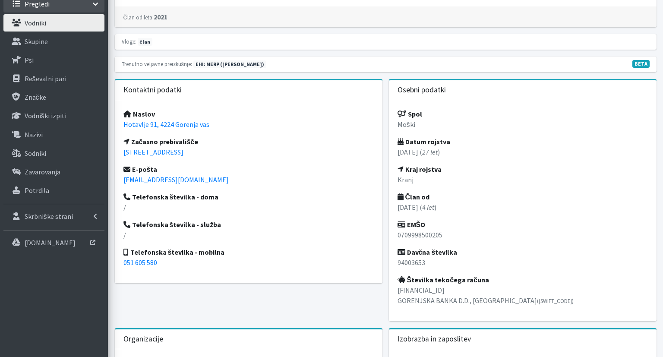
drag, startPoint x: 229, startPoint y: 122, endPoint x: 111, endPoint y: 120, distance: 117.5
click at [111, 120] on div "Kontaktni podatki Naslov Hotavlje 91, 4224 [GEOGRAPHIC_DATA] Začasno prebivališ…" at bounding box center [248, 203] width 274 height 249
copy link "Hotavlje 91, 4224 Gorenja vas"
drag, startPoint x: 433, startPoint y: 262, endPoint x: 396, endPoint y: 260, distance: 36.3
click at [396, 260] on div "Spol Moški Datum rojstva 07.09.1998 ( 27 let ) Kraj rojstva Kranj Član od 01.06…" at bounding box center [523, 210] width 268 height 221
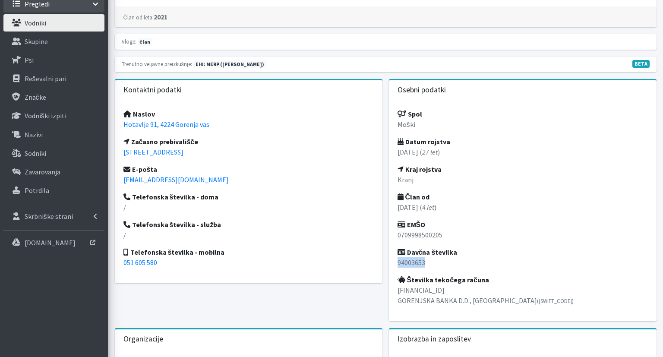
copy p "94003653"
drag, startPoint x: 428, startPoint y: 152, endPoint x: 389, endPoint y: 152, distance: 39.3
click at [389, 152] on div "Spol Moški Datum rojstva 07.09.1998 ( 27 let ) Kraj rojstva Kranj Član od 01.06…" at bounding box center [523, 210] width 268 height 221
copy p "07.09.1998"
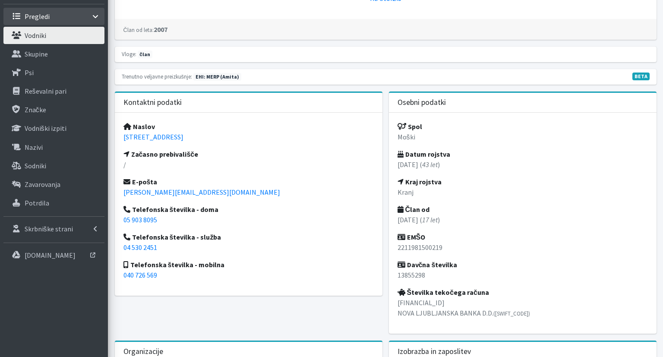
scroll to position [228, 0]
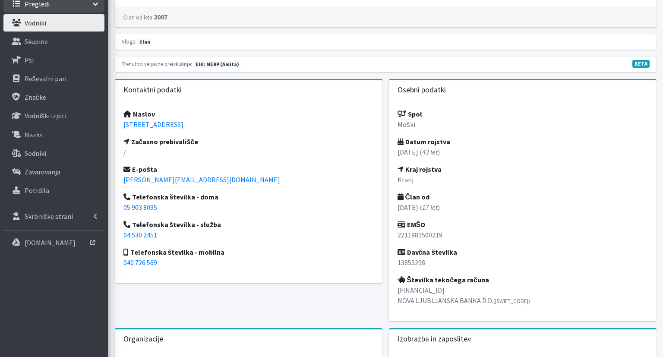
drag, startPoint x: 211, startPoint y: 125, endPoint x: 122, endPoint y: 125, distance: 89.4
click at [122, 125] on div "Naslov [STREET_ADDRESS] Začasno prebivališče / E-pošta [PERSON_NAME][EMAIL_ADDR…" at bounding box center [249, 191] width 268 height 183
copy link "[STREET_ADDRESS]"
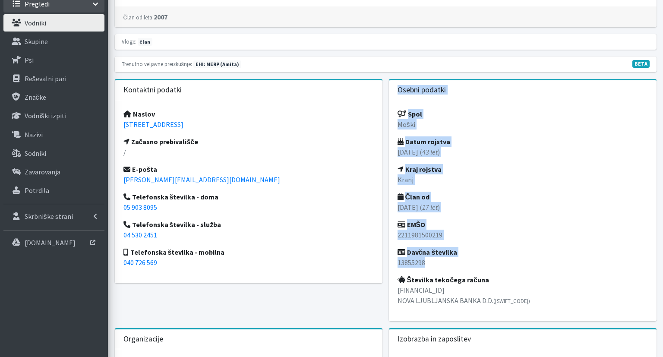
drag, startPoint x: 429, startPoint y: 260, endPoint x: 384, endPoint y: 262, distance: 44.9
click at [440, 263] on p "13855298" at bounding box center [523, 262] width 250 height 10
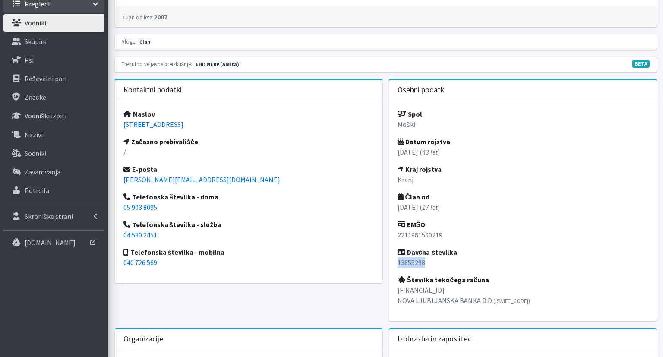
drag, startPoint x: 428, startPoint y: 263, endPoint x: 396, endPoint y: 263, distance: 31.1
click at [396, 263] on div "Spol Moški Datum rojstva [DATE] ( 43 let ) Kraj rojstva Kranj Član od [DATE] ( …" at bounding box center [523, 210] width 268 height 221
copy p "13855298"
drag, startPoint x: 427, startPoint y: 150, endPoint x: 394, endPoint y: 151, distance: 33.3
click at [394, 151] on div "Spol Moški Datum rojstva [DATE] ( 43 let ) Kraj rojstva Kranj Član od [DATE] ( …" at bounding box center [523, 210] width 268 height 221
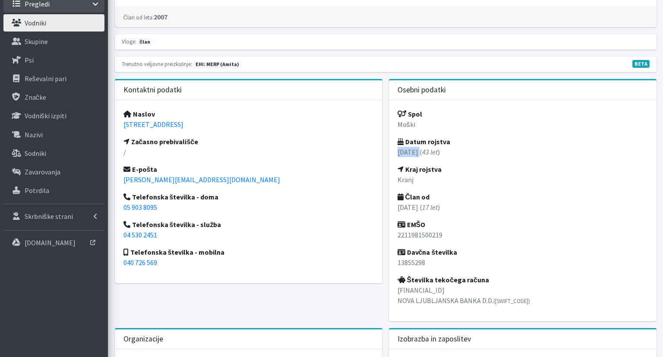
copy p "[DATE]"
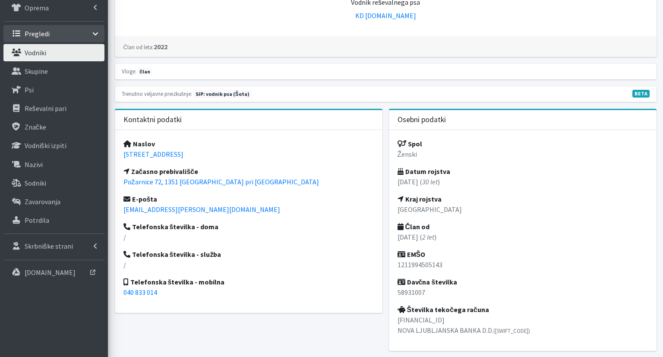
scroll to position [228, 0]
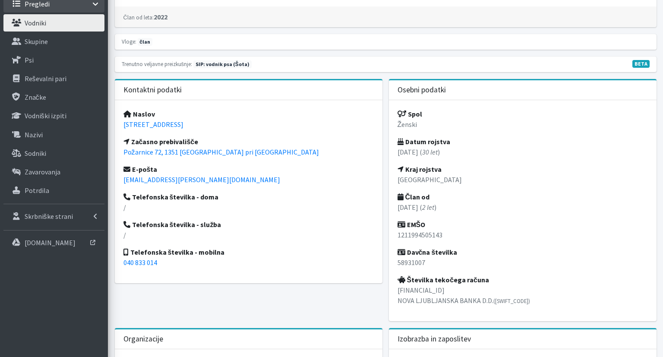
drag, startPoint x: 279, startPoint y: 155, endPoint x: 159, endPoint y: 156, distance: 120.1
click at [158, 157] on div "Naslov [STREET_ADDRESS] Začasno prebivališče [STREET_ADDRESS] E-pošta [EMAIL_AD…" at bounding box center [249, 191] width 268 height 183
drag, startPoint x: 210, startPoint y: 126, endPoint x: 122, endPoint y: 124, distance: 88.1
click at [122, 124] on div "Naslov [STREET_ADDRESS] Začasno prebivališče [STREET_ADDRESS] E-pošta [EMAIL_AD…" at bounding box center [249, 191] width 268 height 183
click at [465, 227] on div "Spol Ženski Datum rojstva [DATE] ( 30 let ) Kraj rojstva Ljubljana Član od [DAT…" at bounding box center [523, 210] width 268 height 221
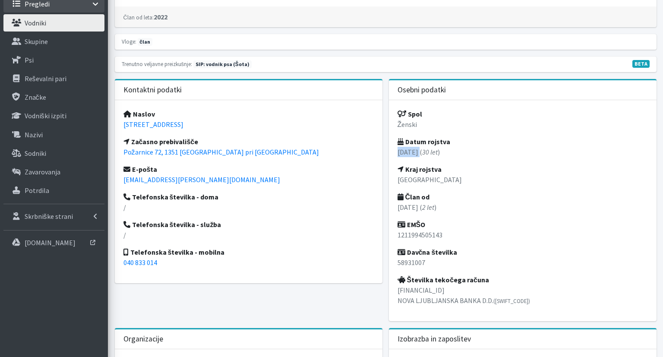
drag, startPoint x: 428, startPoint y: 152, endPoint x: 392, endPoint y: 153, distance: 36.3
click at [392, 153] on div "Spol Ženski Datum rojstva [DATE] ( 30 let ) Kraj rojstva Ljubljana Član od [DAT…" at bounding box center [523, 210] width 268 height 221
copy p "[DATE]"
drag, startPoint x: 203, startPoint y: 129, endPoint x: 119, endPoint y: 129, distance: 84.2
click at [119, 129] on div "Naslov [STREET_ADDRESS] Začasno prebivališče [STREET_ADDRESS] E-pošta [EMAIL_AD…" at bounding box center [249, 191] width 268 height 183
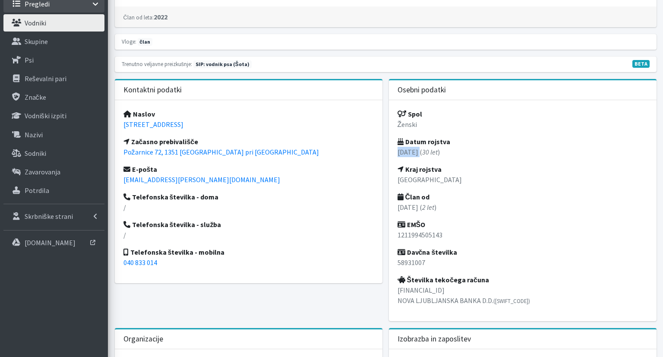
copy link "[STREET_ADDRESS]"
drag, startPoint x: 433, startPoint y: 262, endPoint x: 391, endPoint y: 262, distance: 41.9
click at [391, 262] on div "Spol Ženski Datum rojstva [DATE] ( 30 let ) Kraj rojstva Ljubljana Član od [DAT…" at bounding box center [523, 210] width 268 height 221
copy p "58931007"
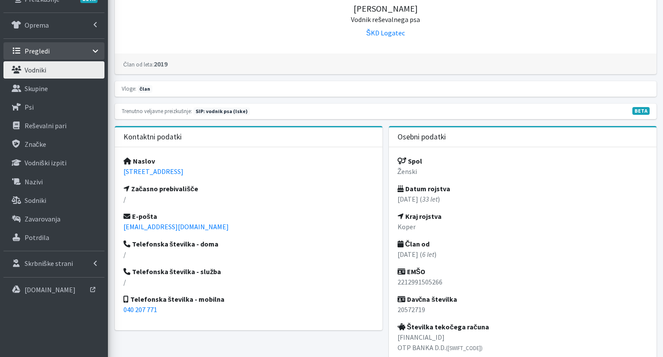
scroll to position [182, 0]
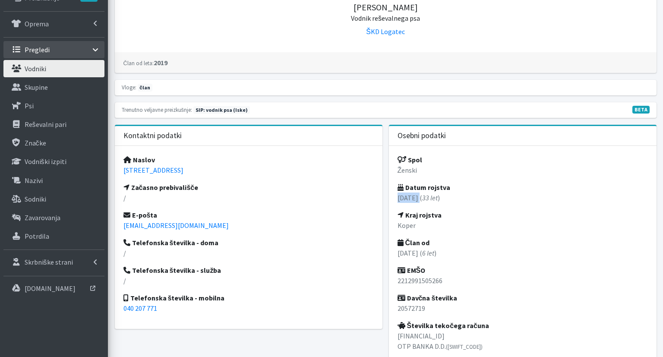
drag, startPoint x: 429, startPoint y: 198, endPoint x: 392, endPoint y: 197, distance: 37.2
click at [392, 197] on div "Spol Ženski Datum rojstva [DATE] ( 33 let ) Kraj rojstva Koper Član od [DATE] (…" at bounding box center [523, 256] width 268 height 221
copy p "[DATE]"
drag, startPoint x: 231, startPoint y: 171, endPoint x: 118, endPoint y: 172, distance: 112.3
click at [118, 172] on div "Naslov [STREET_ADDRESS] Začasno prebivališče / E-pošta [EMAIL_ADDRESS][DOMAIN_N…" at bounding box center [249, 237] width 268 height 183
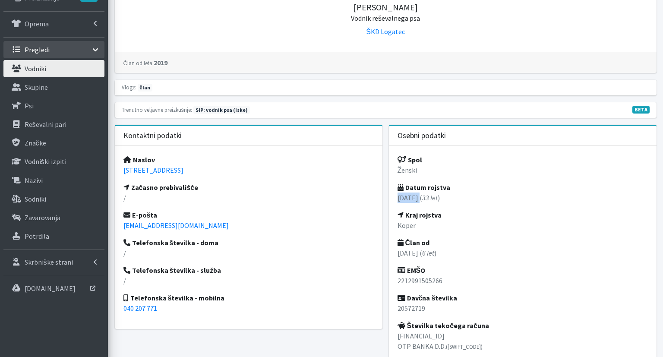
copy link "[STREET_ADDRESS]"
drag, startPoint x: 429, startPoint y: 199, endPoint x: 391, endPoint y: 199, distance: 38.4
click at [391, 199] on div "Spol Ženski Datum rojstva [DATE] ( 33 let ) Kraj rojstva Koper Član od [DATE] (…" at bounding box center [523, 256] width 268 height 221
drag, startPoint x: 426, startPoint y: 308, endPoint x: 392, endPoint y: 308, distance: 34.6
click at [392, 308] on div "Spol Ženski Datum rojstva [DATE] ( 33 let ) Kraj rojstva Koper Član od [DATE] (…" at bounding box center [523, 256] width 268 height 221
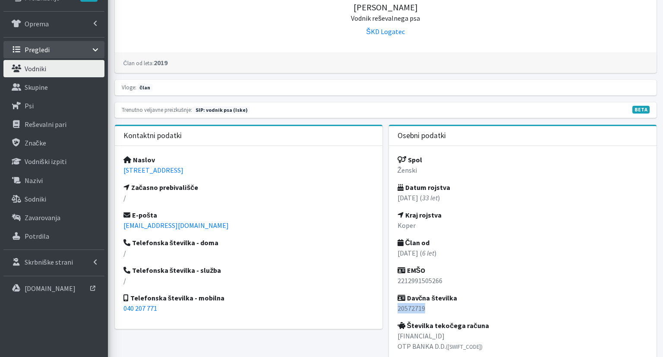
copy p "20572719"
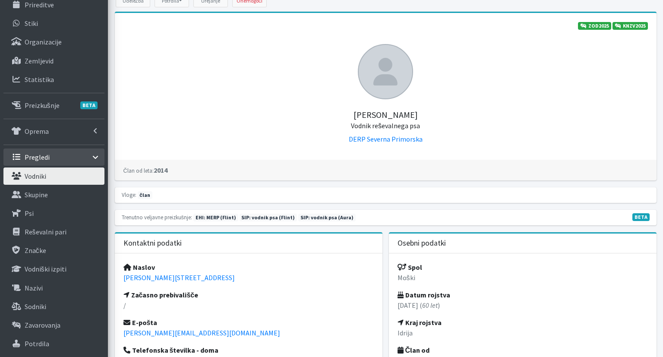
scroll to position [182, 0]
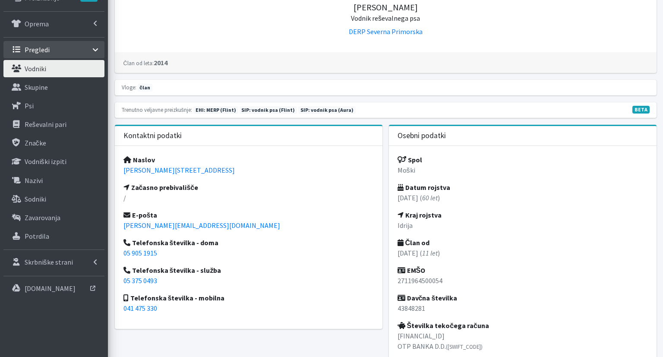
drag, startPoint x: 182, startPoint y: 169, endPoint x: 119, endPoint y: 169, distance: 63.5
click at [119, 169] on div "Naslov Grilčeva 25, 5280 Idrija Začasno prebivališče / E-pošta ivan.menard64@gm…" at bounding box center [249, 237] width 268 height 183
copy link "Grilčeva 25, 5280 Idrija"
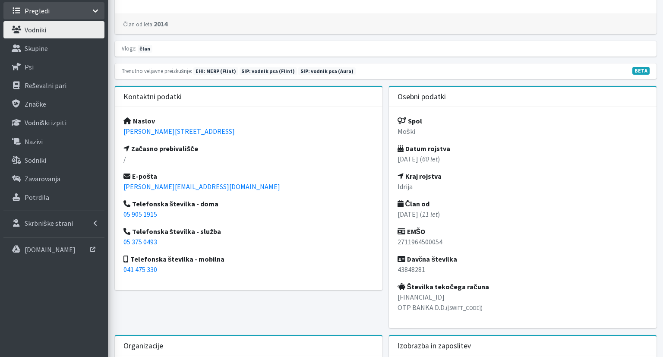
scroll to position [273, 0]
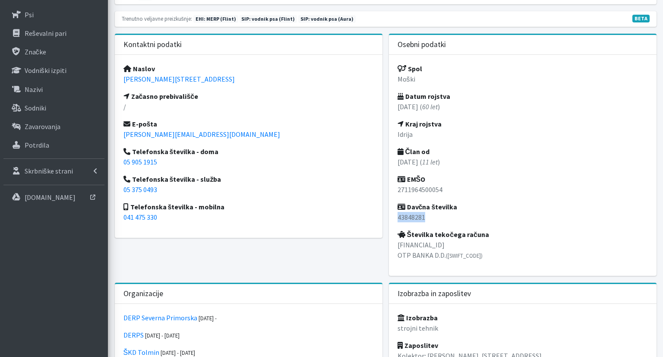
drag, startPoint x: 404, startPoint y: 219, endPoint x: 396, endPoint y: 219, distance: 7.8
click at [396, 219] on div "Spol Moški Datum rojstva 27.11.1964 ( 60 let ) Kraj rojstva Idrija Član od 01.0…" at bounding box center [523, 165] width 268 height 221
copy p "43848281"
drag, startPoint x: 428, startPoint y: 104, endPoint x: 386, endPoint y: 105, distance: 42.3
click at [386, 105] on div "Osebni podatki Spol Moški Datum rojstva 27.11.1964 ( 60 let ) Kraj rojstva Idri…" at bounding box center [523, 158] width 274 height 249
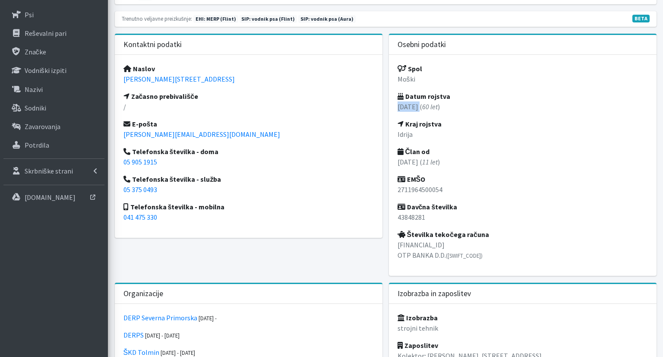
copy p "27.11.1964"
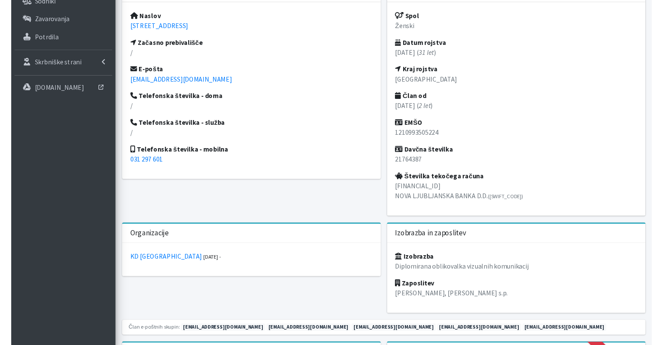
scroll to position [319, 0]
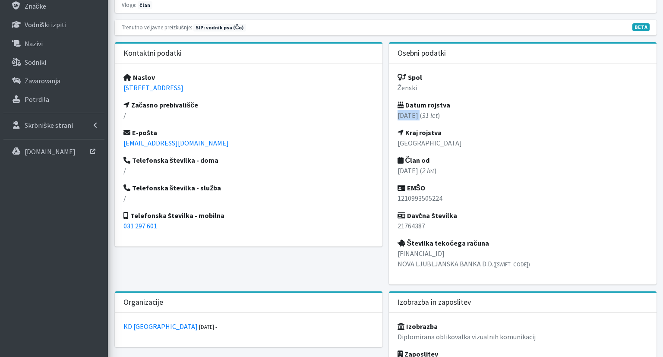
drag, startPoint x: 428, startPoint y: 113, endPoint x: 393, endPoint y: 117, distance: 35.2
click at [393, 116] on div "Spol Ženski Datum rojstva [DATE] ( 31 let ) Kraj rojstva Ljubljana Član od [DAT…" at bounding box center [523, 173] width 268 height 221
copy p "[DATE]"
drag, startPoint x: 208, startPoint y: 89, endPoint x: 119, endPoint y: 89, distance: 89.4
click at [119, 89] on div "Naslov [STREET_ADDRESS] Začasno prebivališče / E-pošta [PERSON_NAME][EMAIL_ADDR…" at bounding box center [249, 154] width 268 height 183
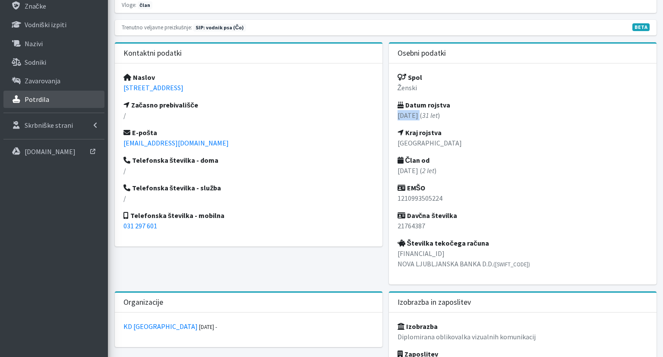
copy link "[STREET_ADDRESS]"
drag, startPoint x: 434, startPoint y: 226, endPoint x: 396, endPoint y: 227, distance: 38.0
click at [397, 227] on div "Spol Ženski Datum rojstva [DATE] ( 31 let ) Kraj rojstva Ljubljana Član od [DAT…" at bounding box center [523, 173] width 268 height 221
copy p "21764387"
